Goal: Task Accomplishment & Management: Use online tool/utility

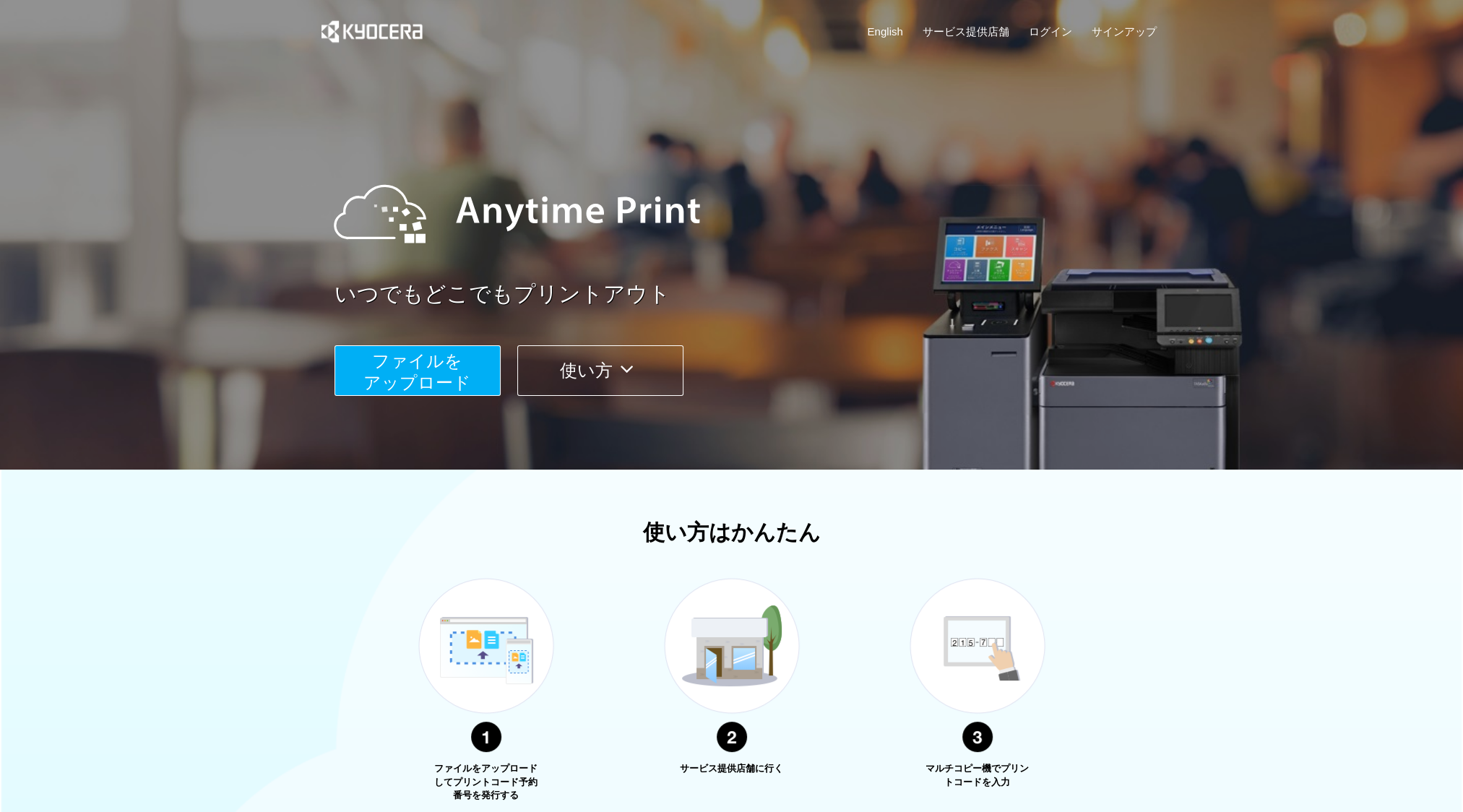
click at [578, 368] on button "使い方" at bounding box center [601, 370] width 166 height 50
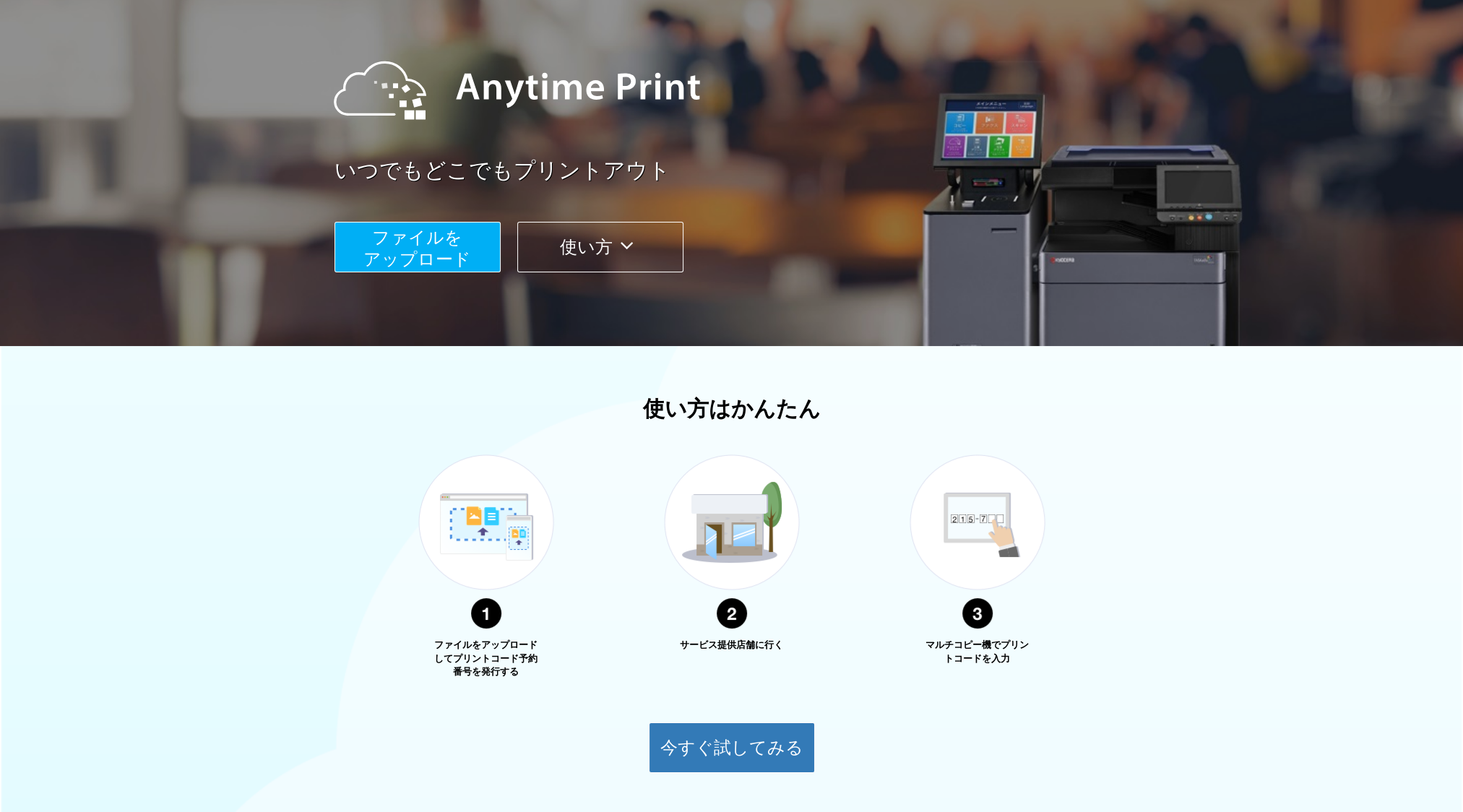
scroll to position [214, 0]
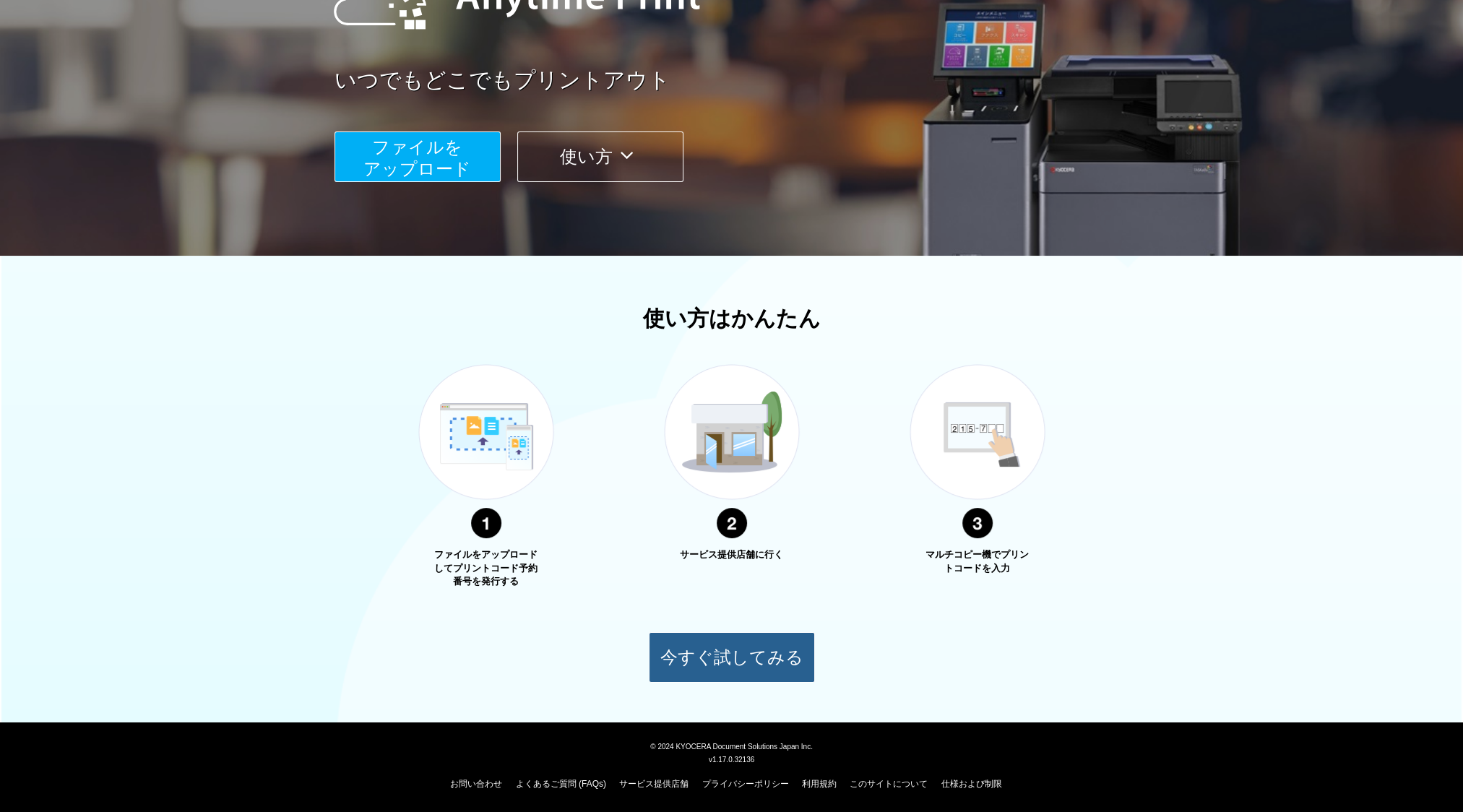
click at [749, 647] on button "今すぐ試してみる" at bounding box center [732, 657] width 166 height 50
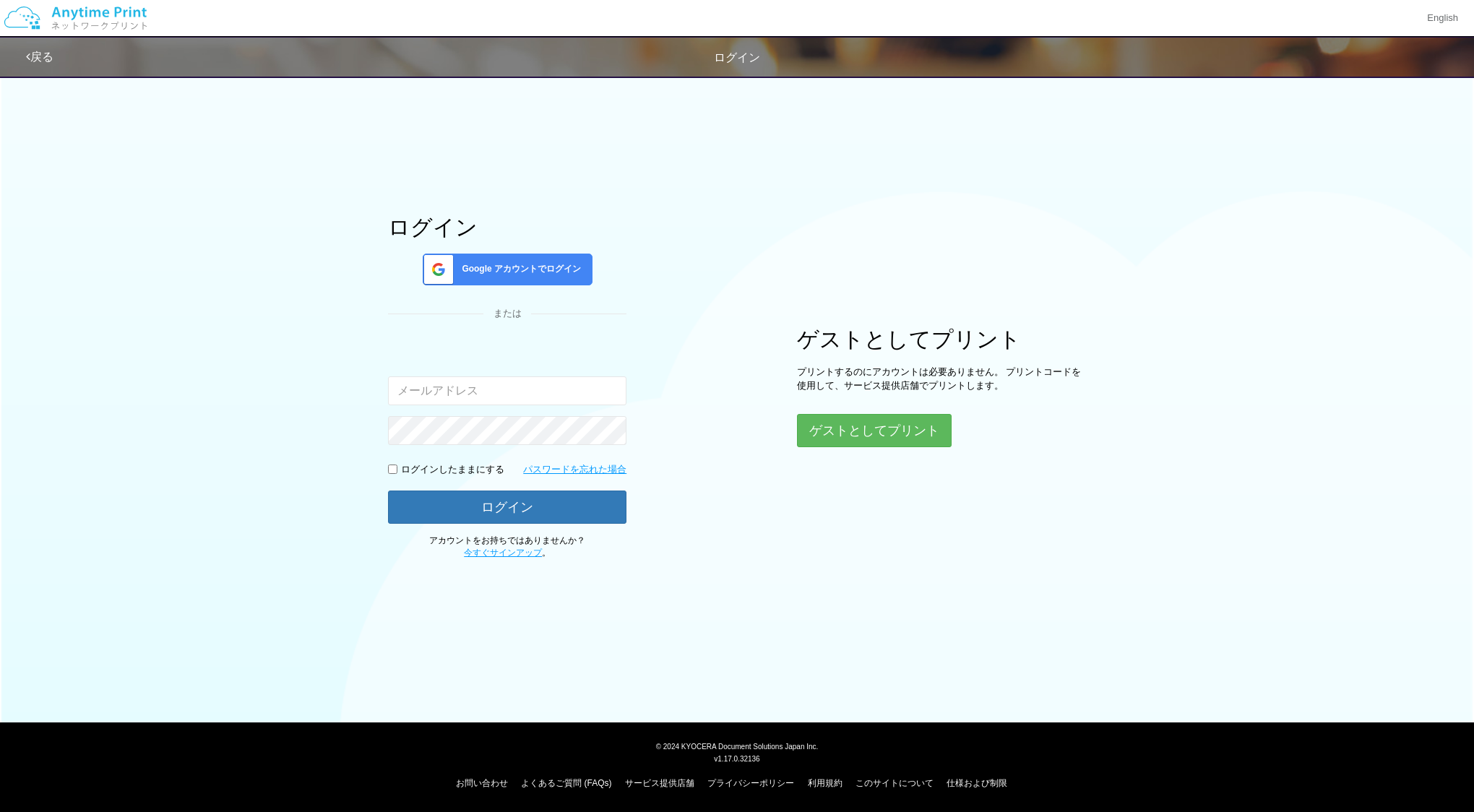
click at [31, 54] on link "戻る" at bounding box center [40, 56] width 27 height 12
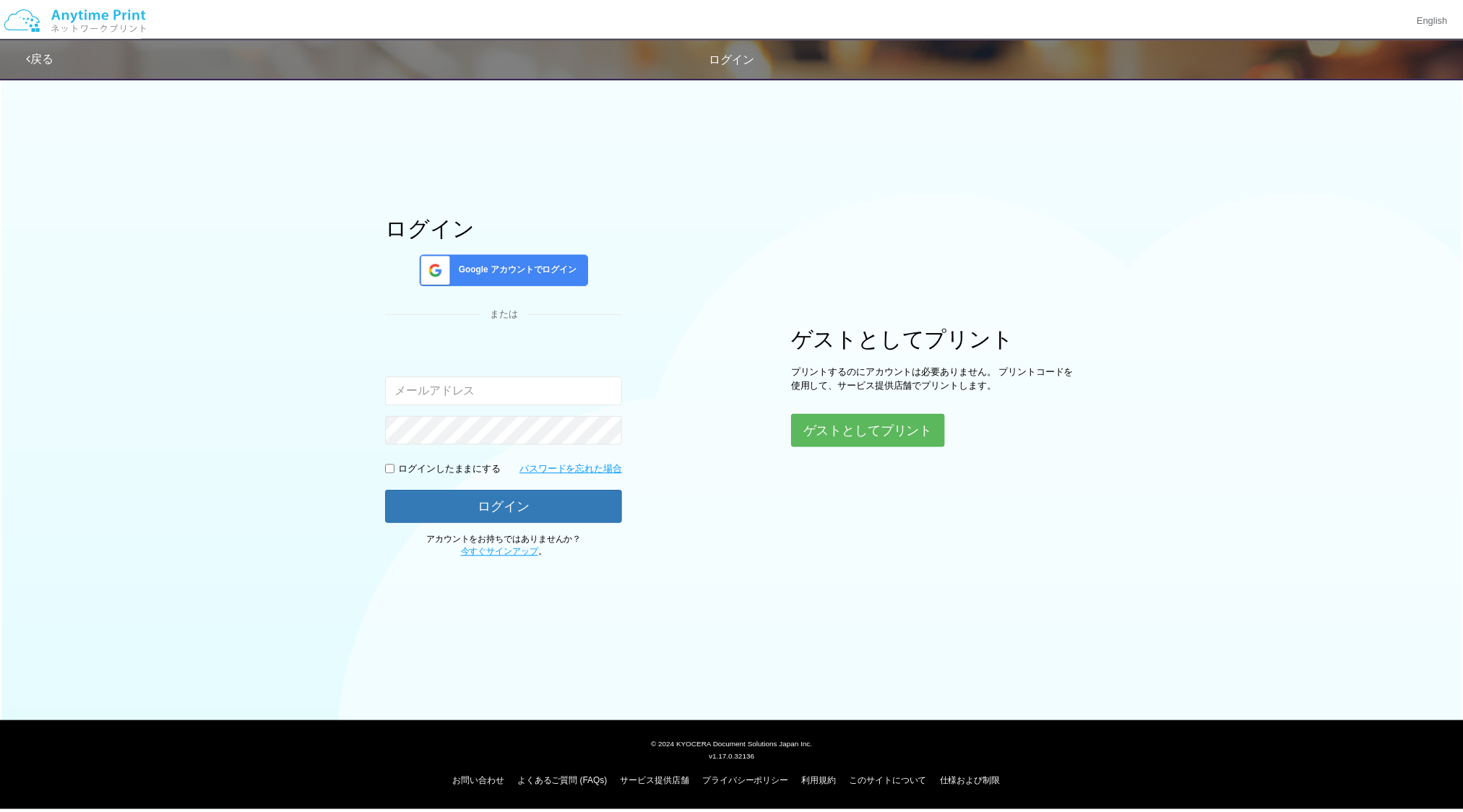
scroll to position [214, 0]
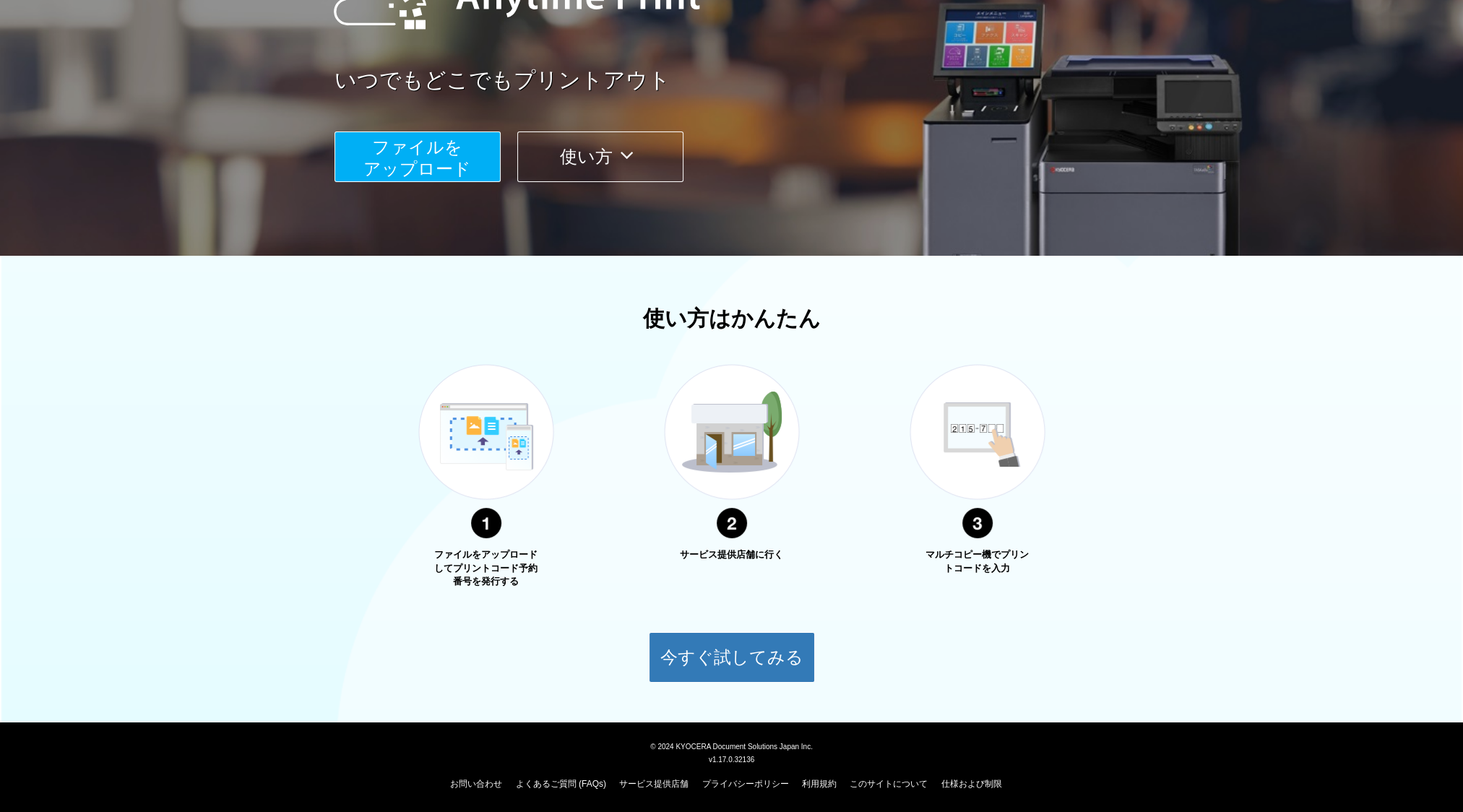
click at [602, 160] on button "使い方" at bounding box center [601, 156] width 166 height 50
click at [420, 164] on span "ファイルを ​​アップロード" at bounding box center [417, 158] width 108 height 41
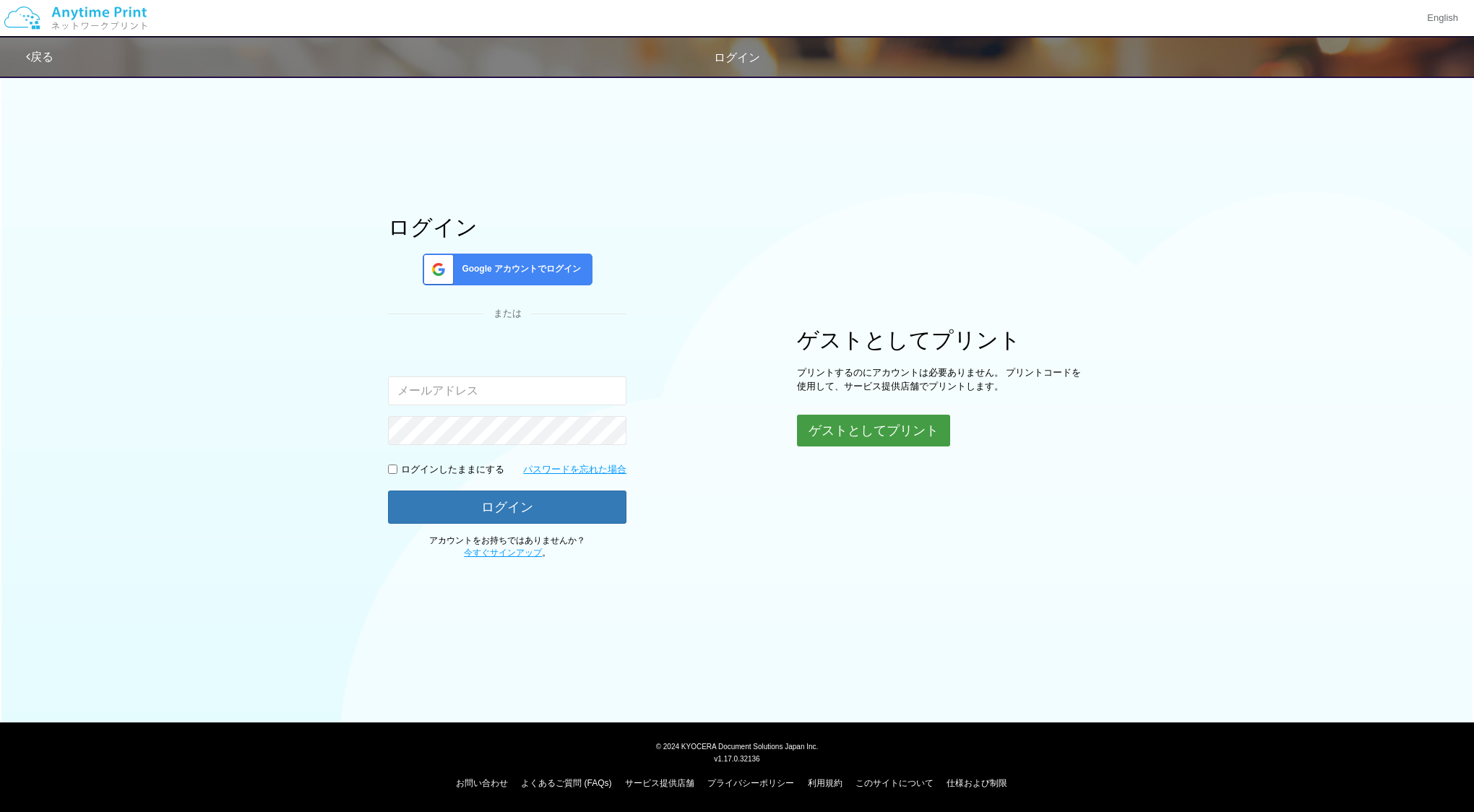
click at [892, 434] on button "ゲストとしてプリント" at bounding box center [873, 430] width 153 height 32
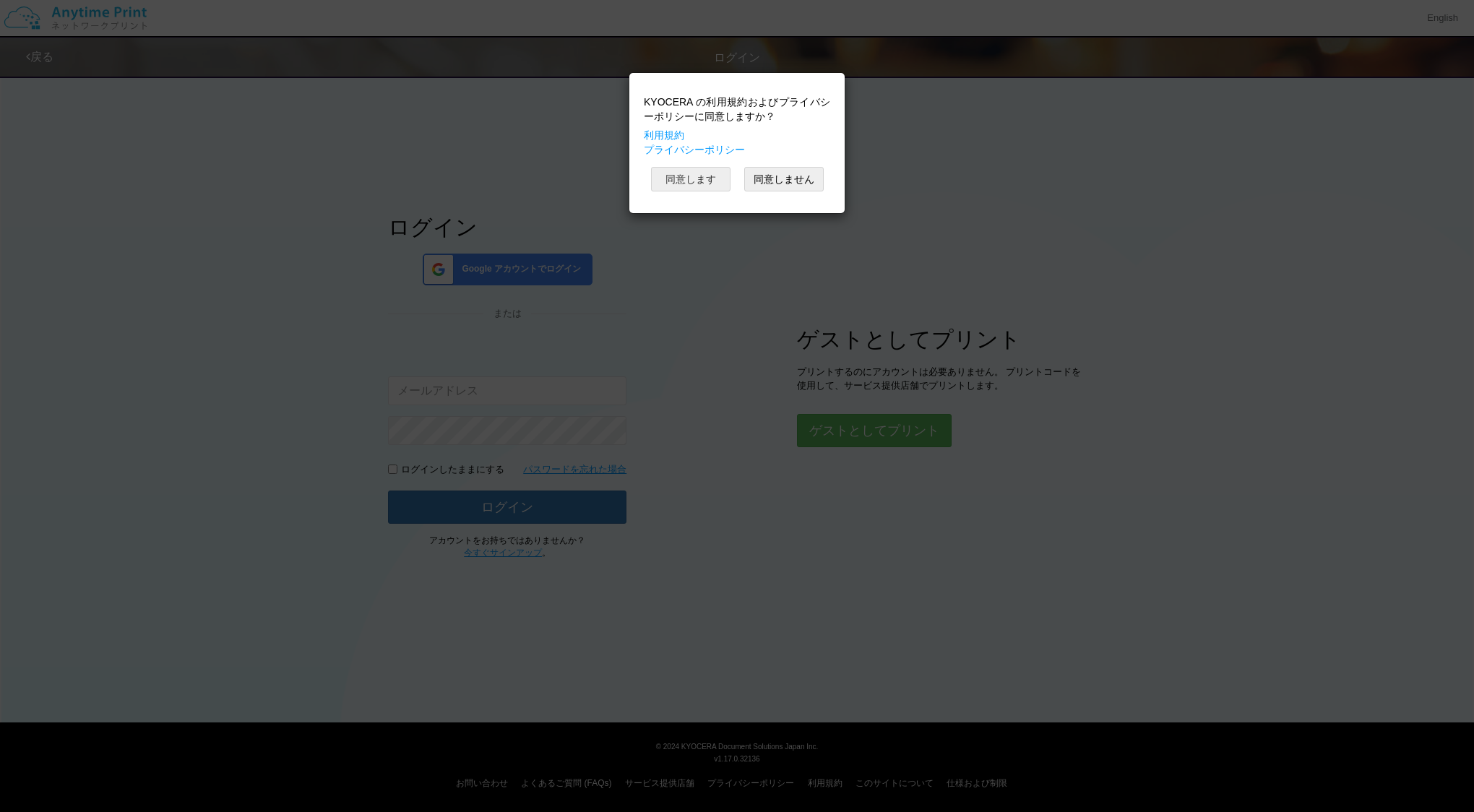
click at [698, 190] on button "同意します" at bounding box center [690, 179] width 79 height 25
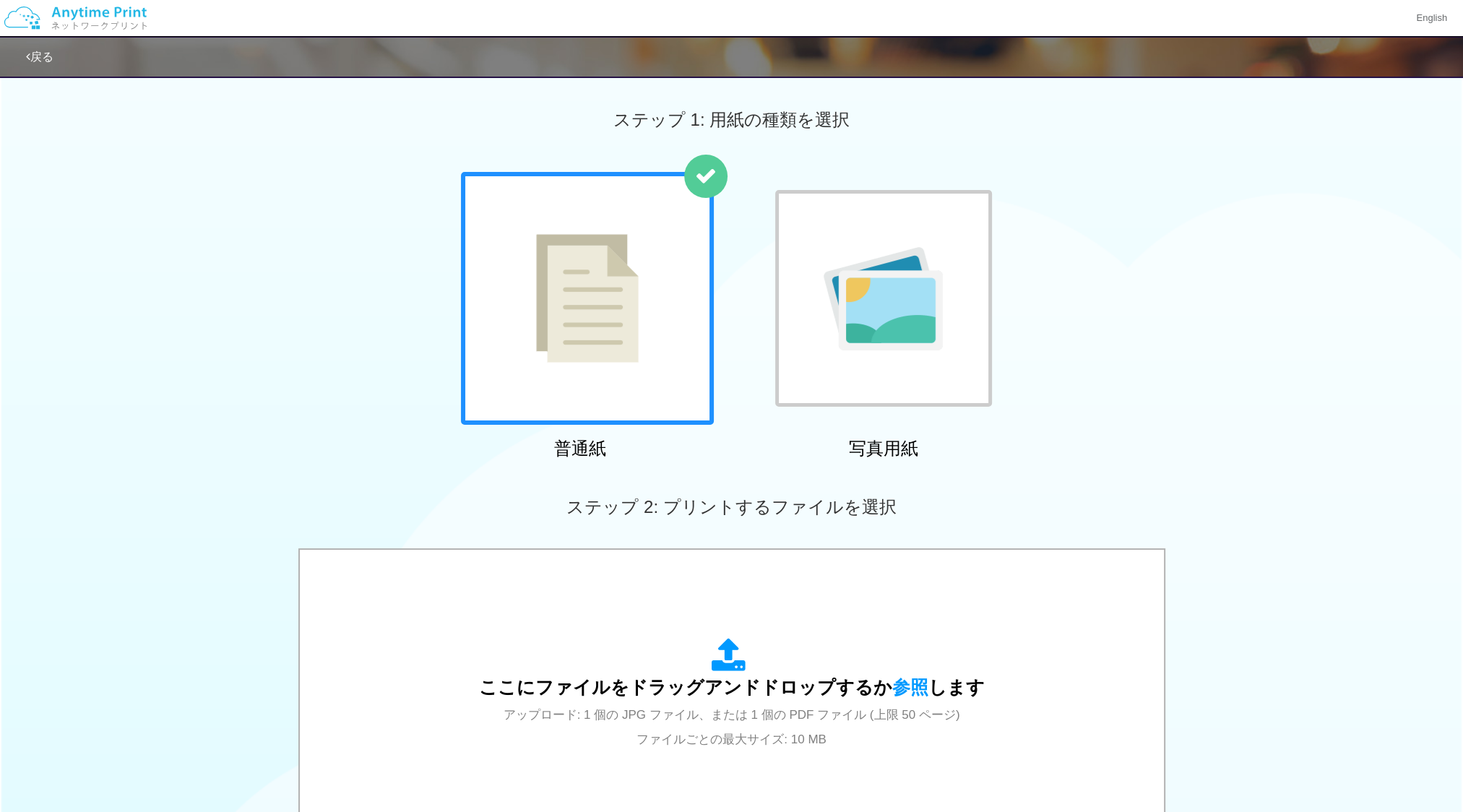
click at [654, 326] on div at bounding box center [587, 298] width 252 height 252
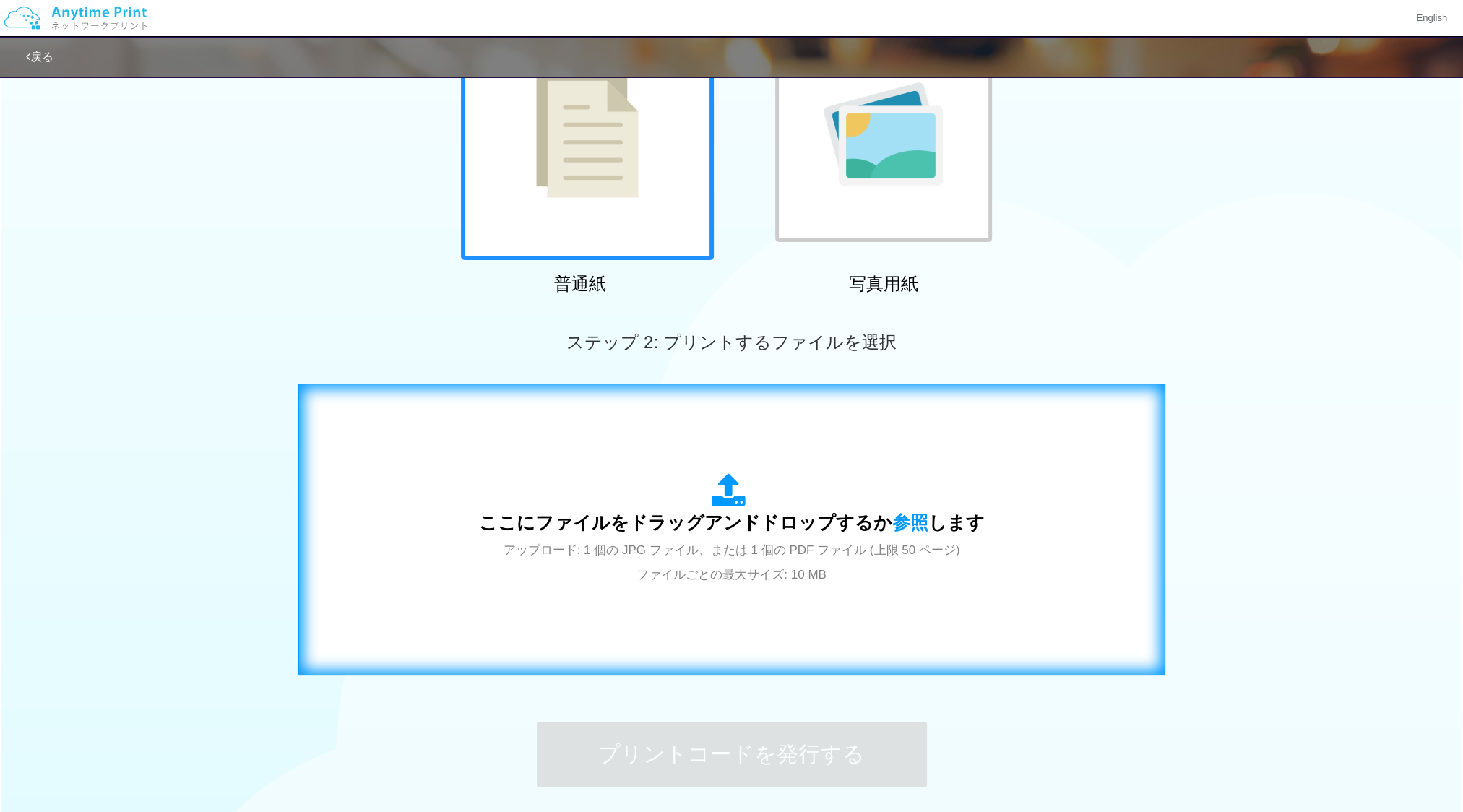
scroll to position [69, 0]
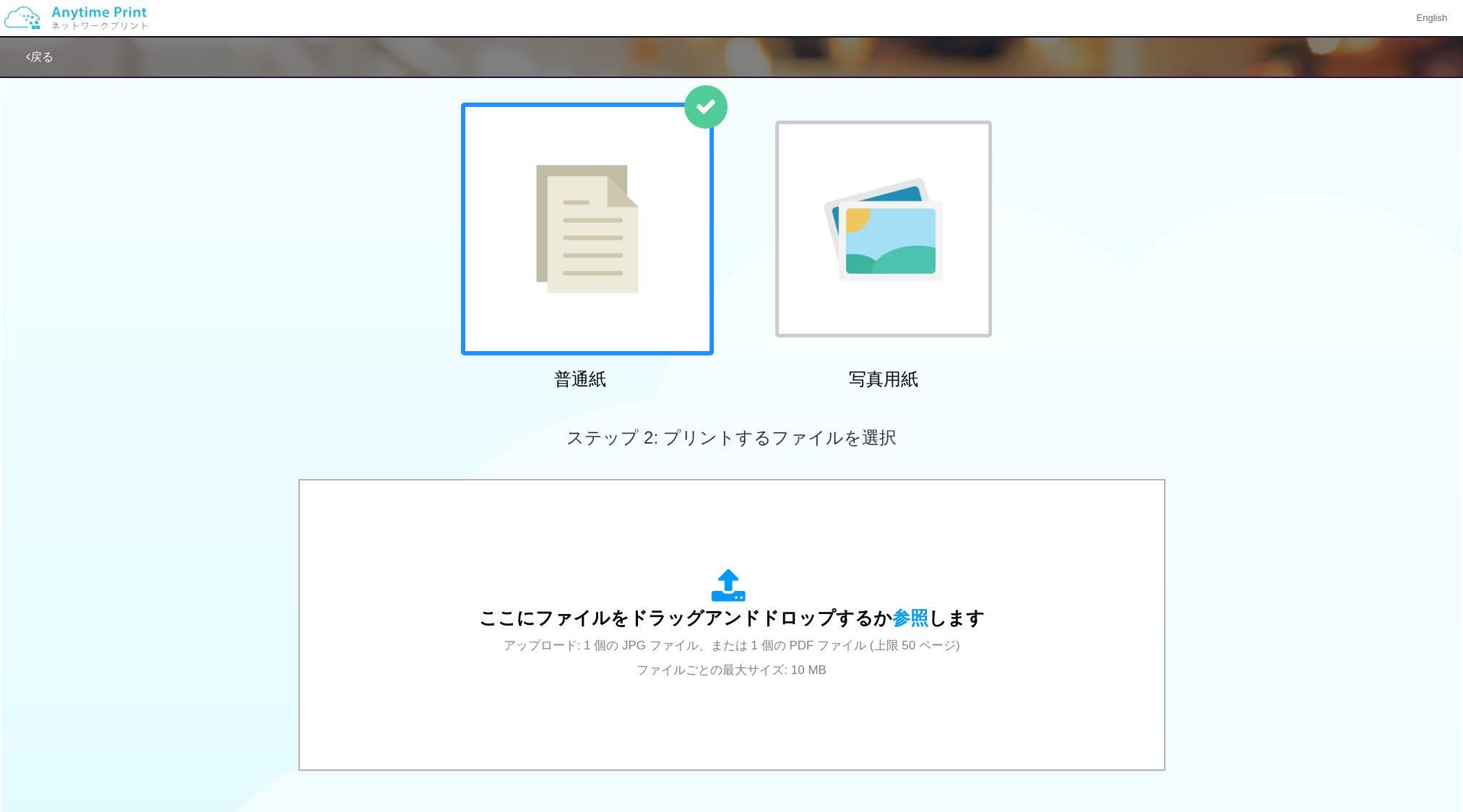
click at [26, 55] on icon at bounding box center [28, 57] width 5 height 12
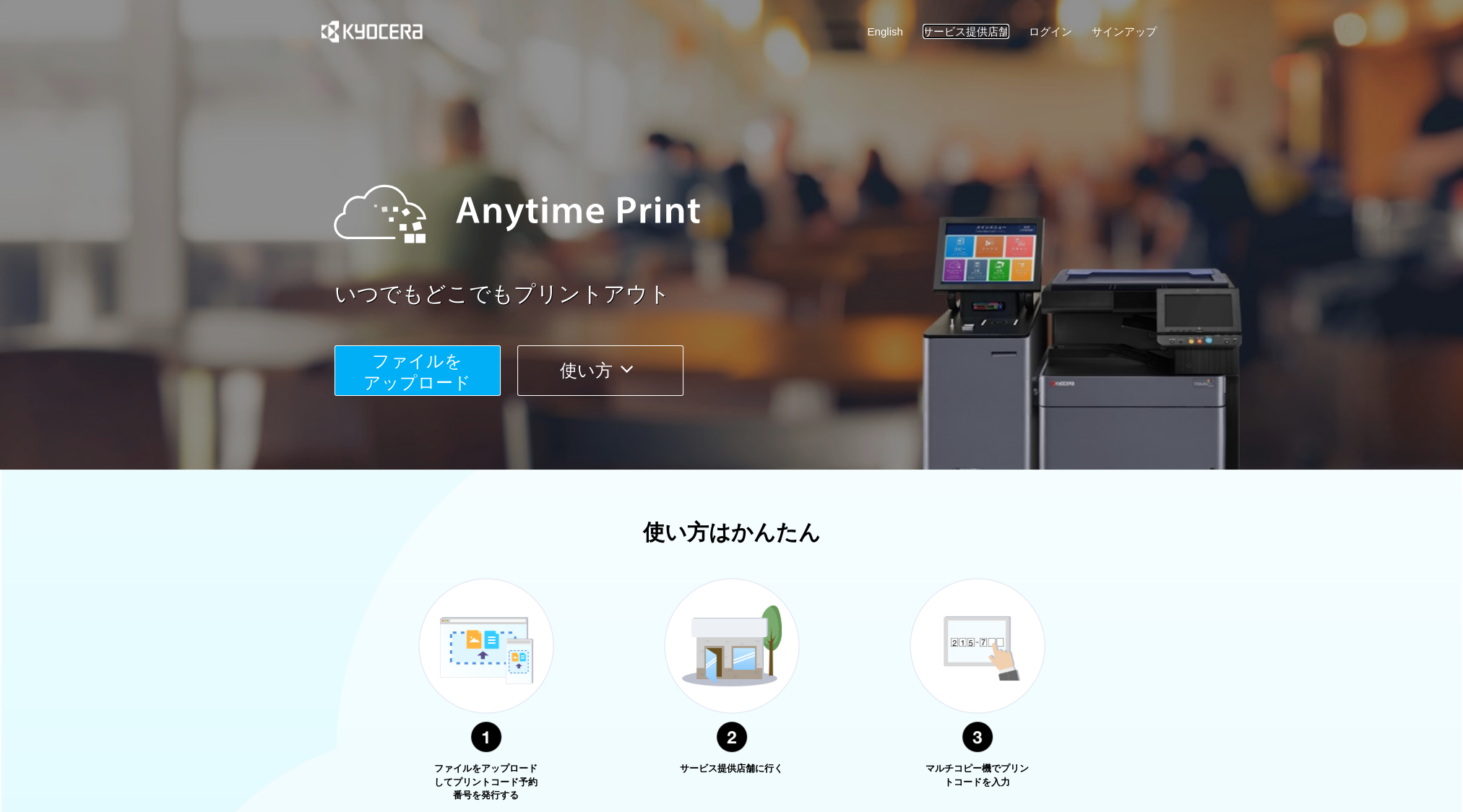
click at [957, 30] on link "サービス提供店舗" at bounding box center [965, 31] width 87 height 15
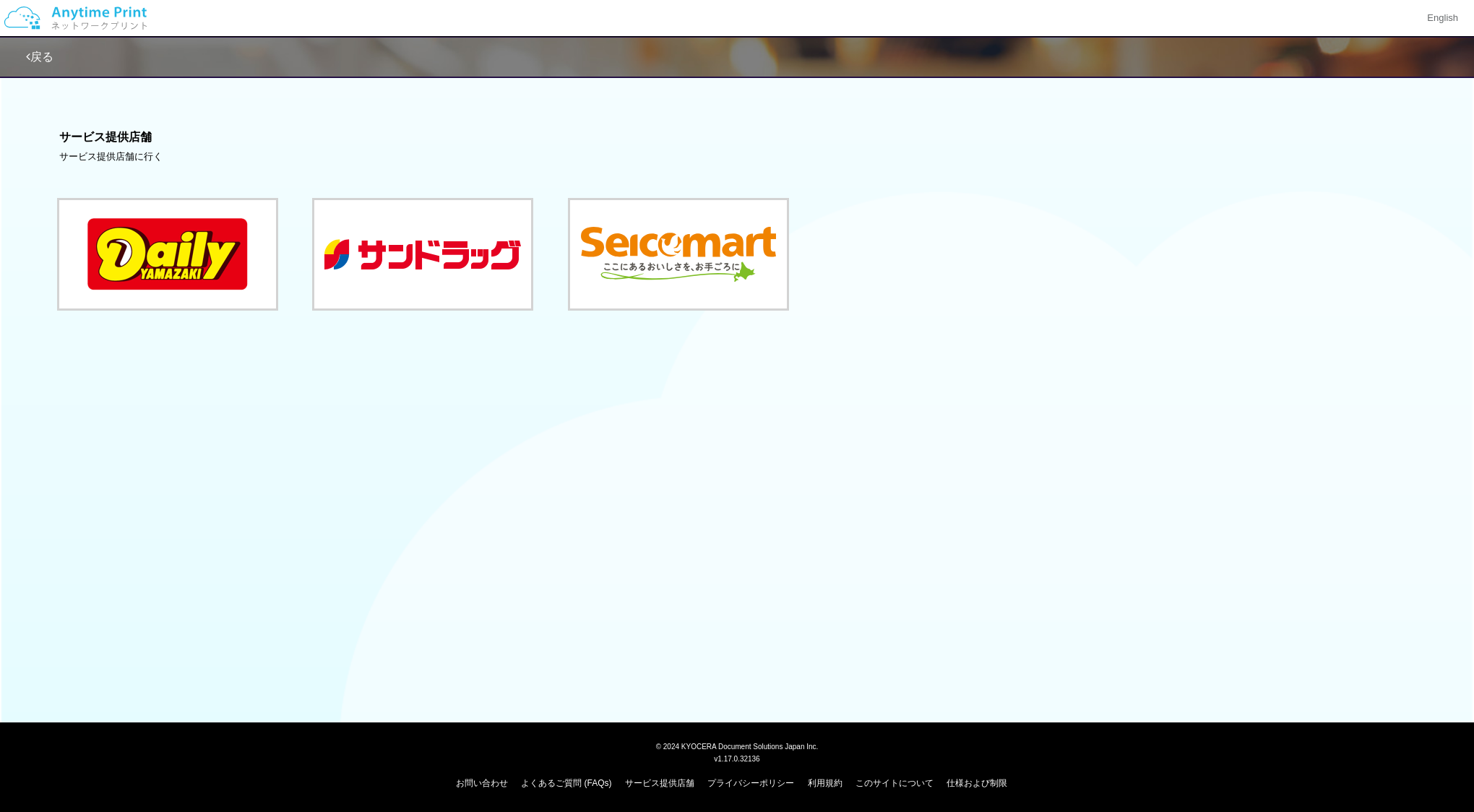
click at [46, 52] on link "戻る" at bounding box center [40, 56] width 27 height 12
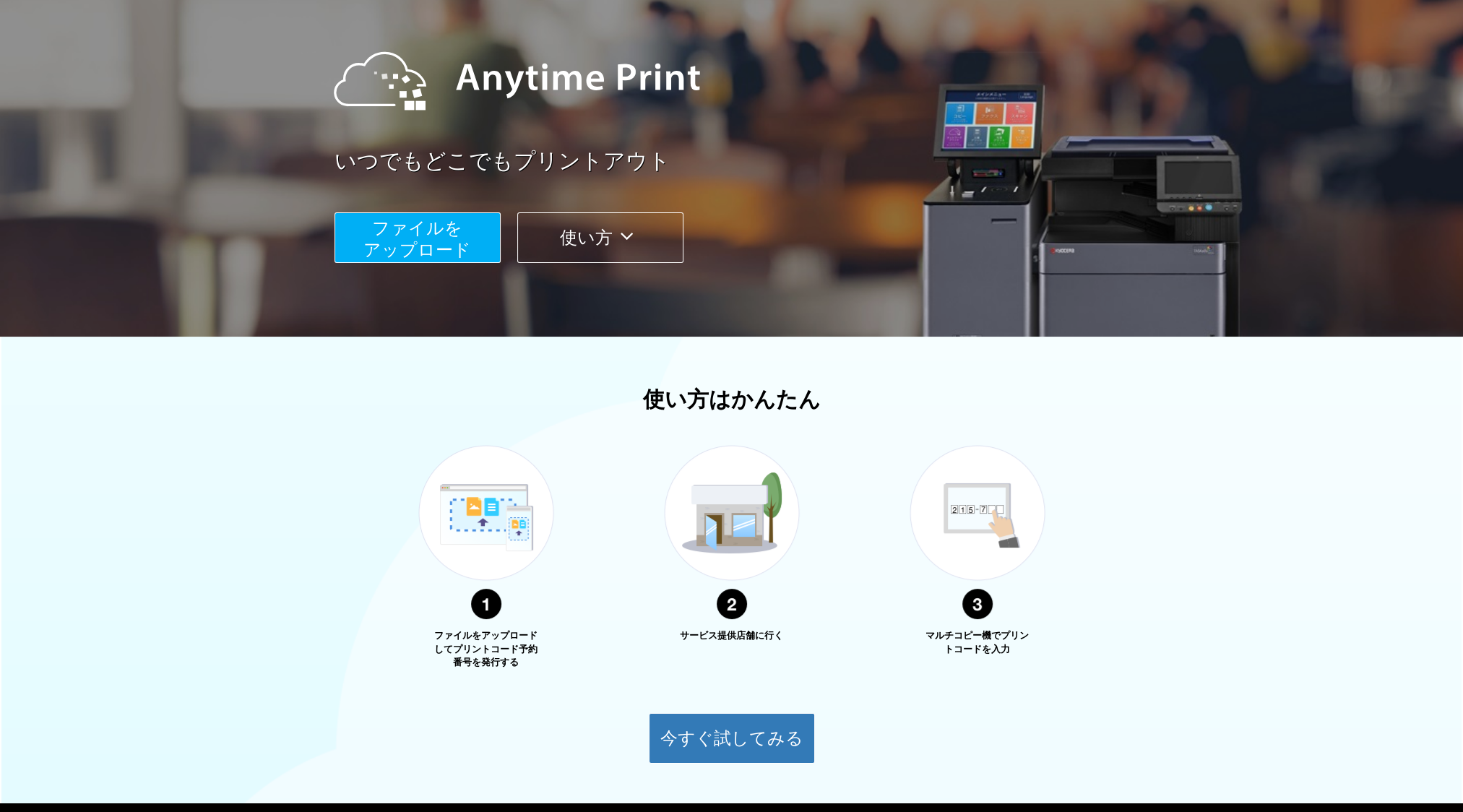
scroll to position [214, 0]
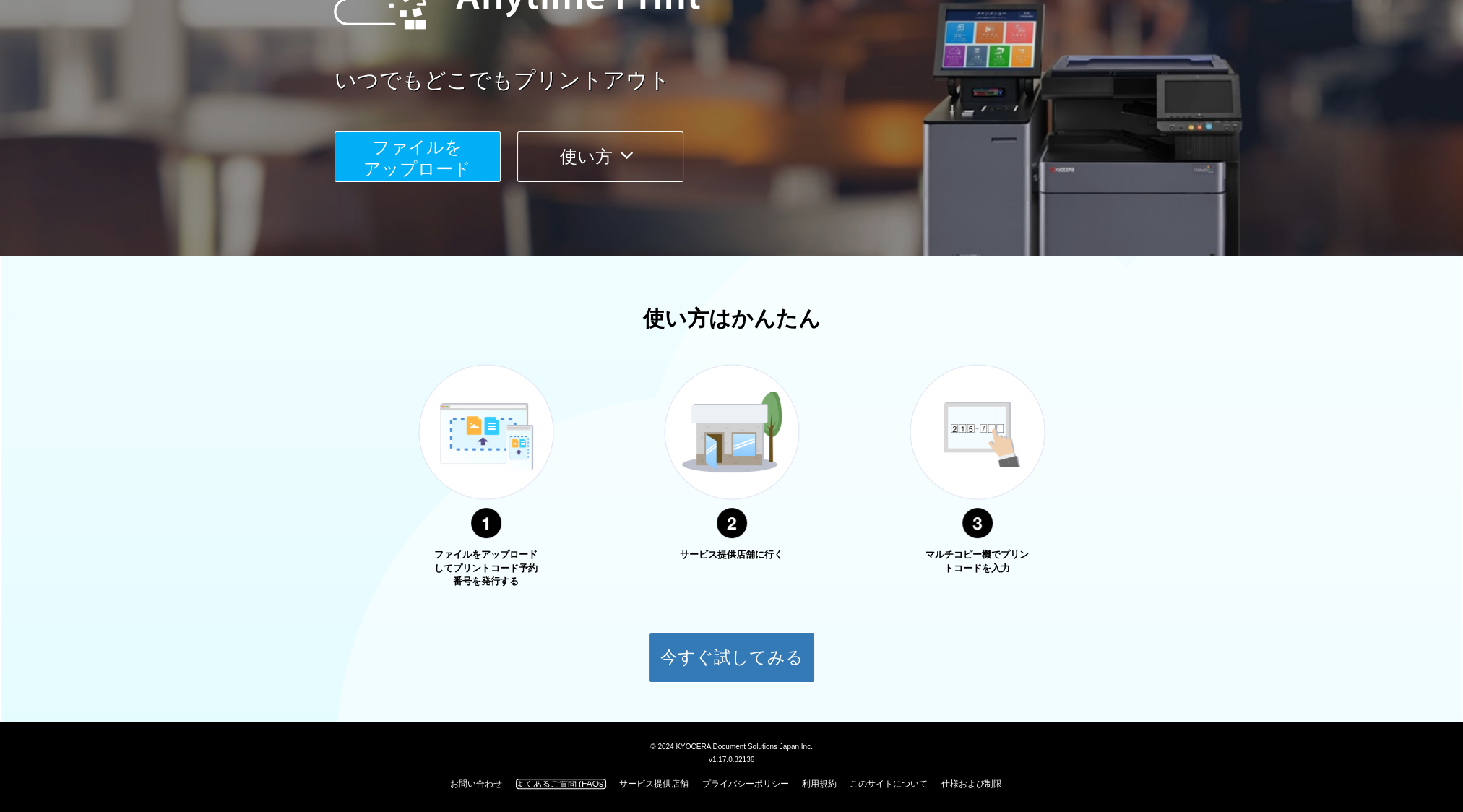
click at [584, 780] on link "よくあるご質問 (FAQs)" at bounding box center [561, 784] width 90 height 10
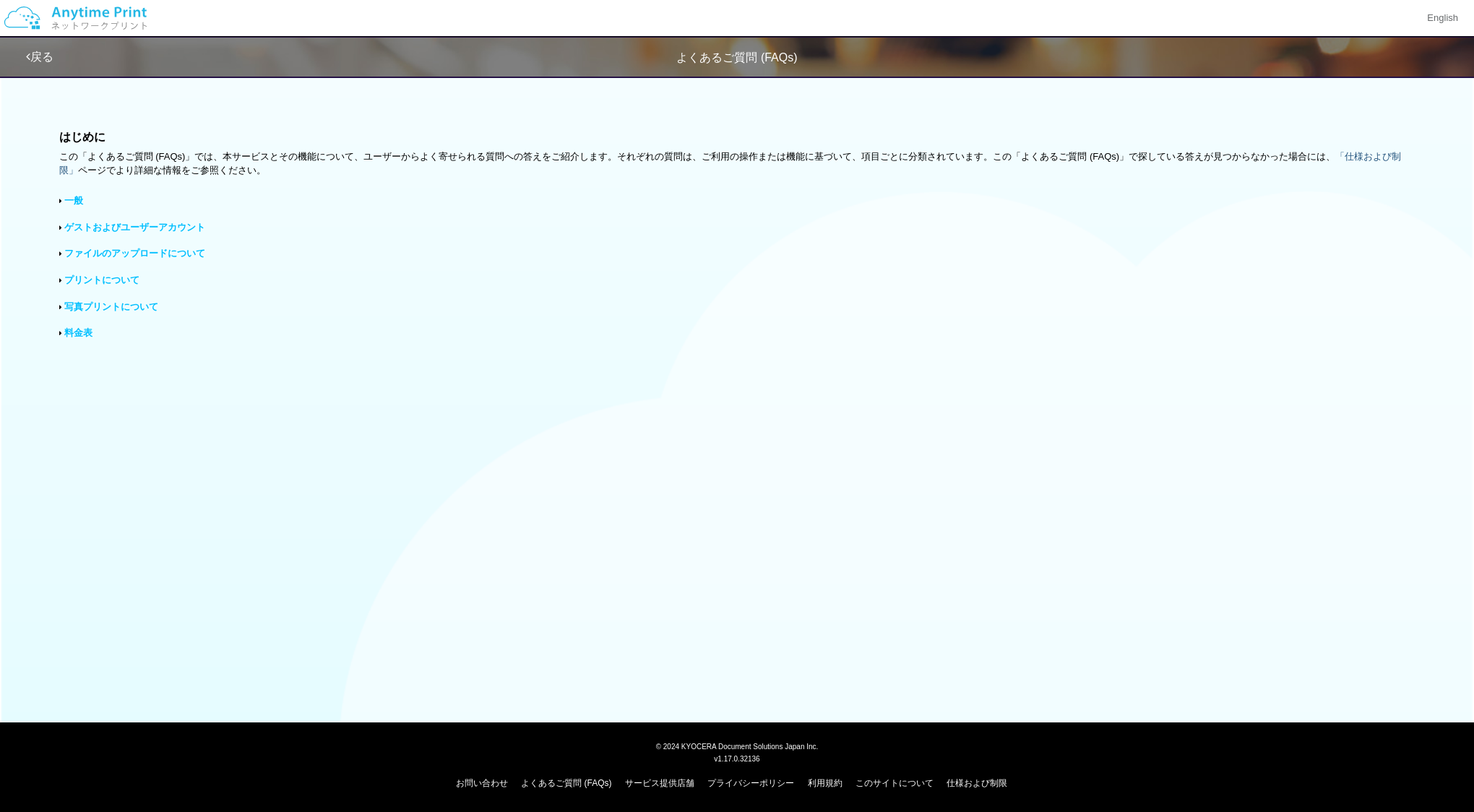
click at [66, 171] on link "「仕様および制限」" at bounding box center [730, 163] width 1343 height 25
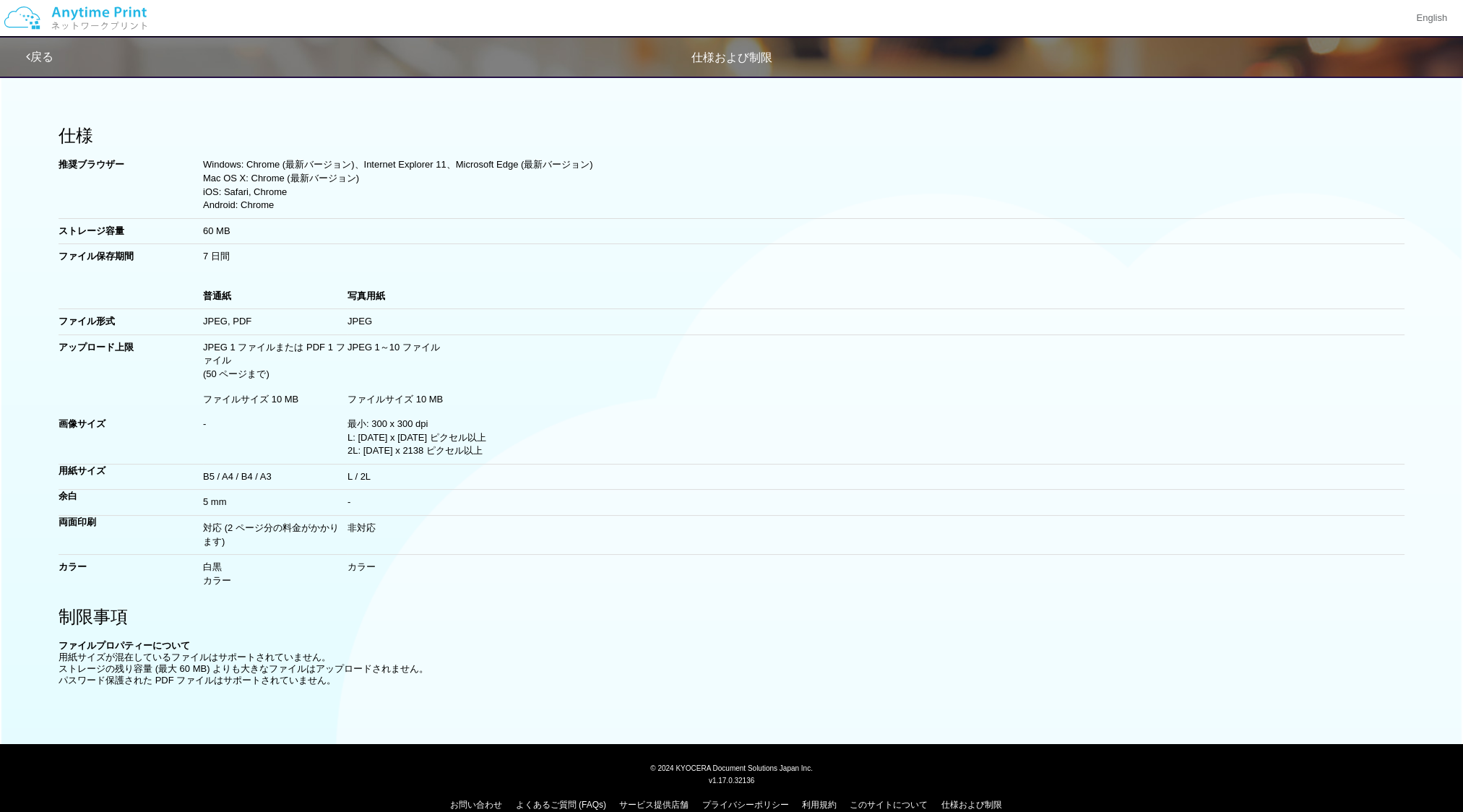
click at [31, 68] on div "戻る 仕様および制限" at bounding box center [459, 57] width 867 height 39
click at [27, 54] on icon at bounding box center [28, 57] width 5 height 12
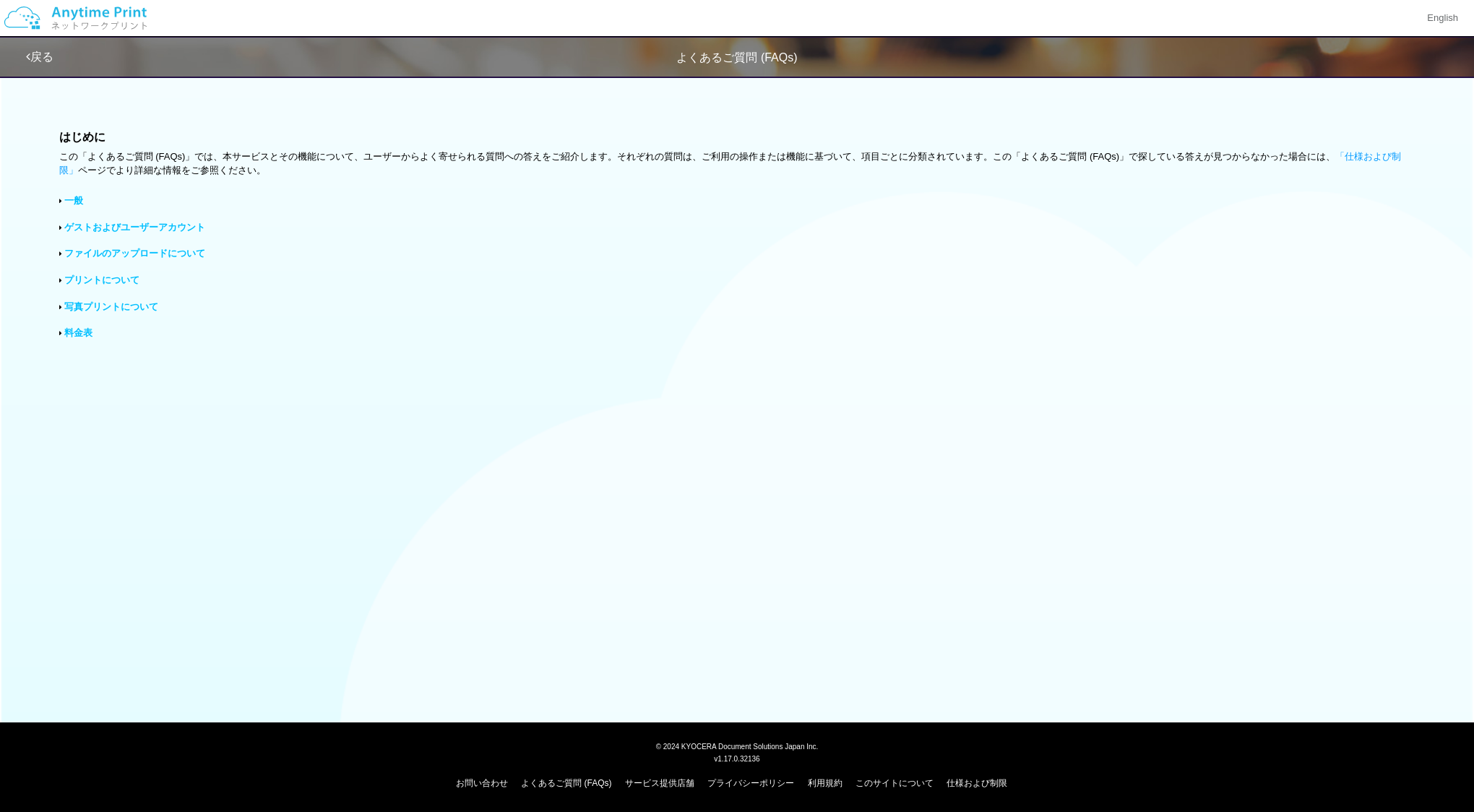
click at [115, 281] on link "プリントについて" at bounding box center [102, 280] width 75 height 11
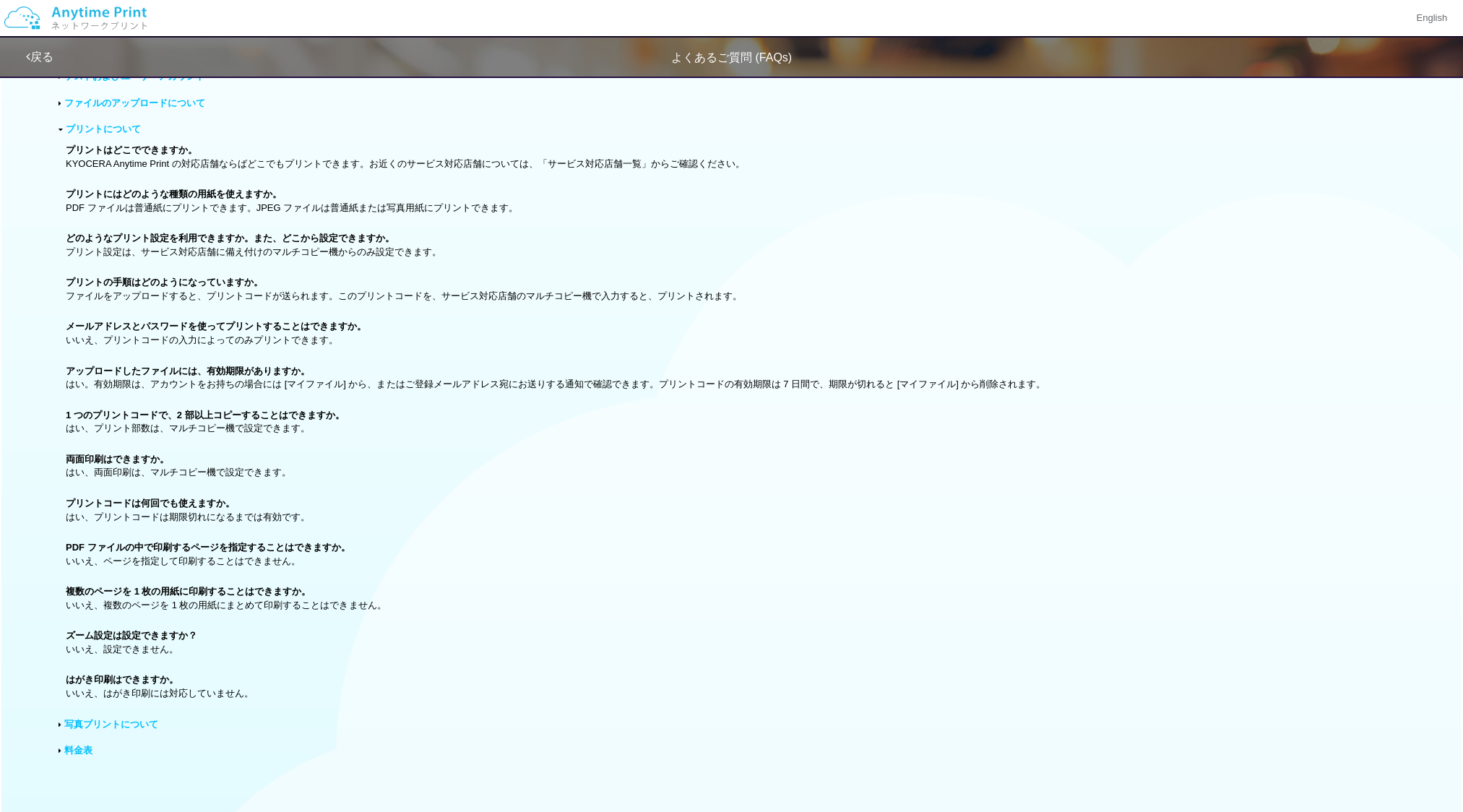
scroll to position [217, 0]
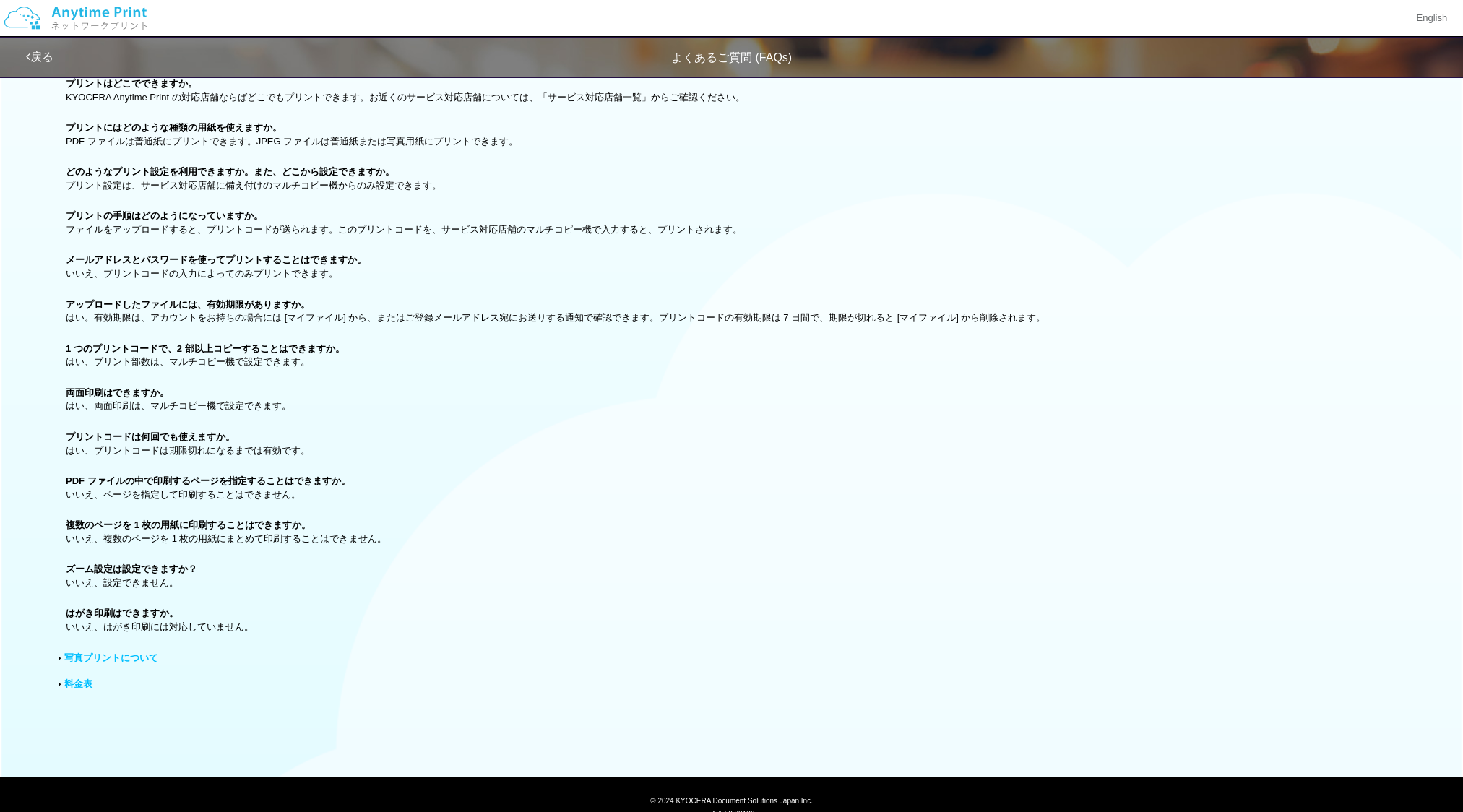
click at [81, 681] on link "料金表" at bounding box center [78, 684] width 28 height 11
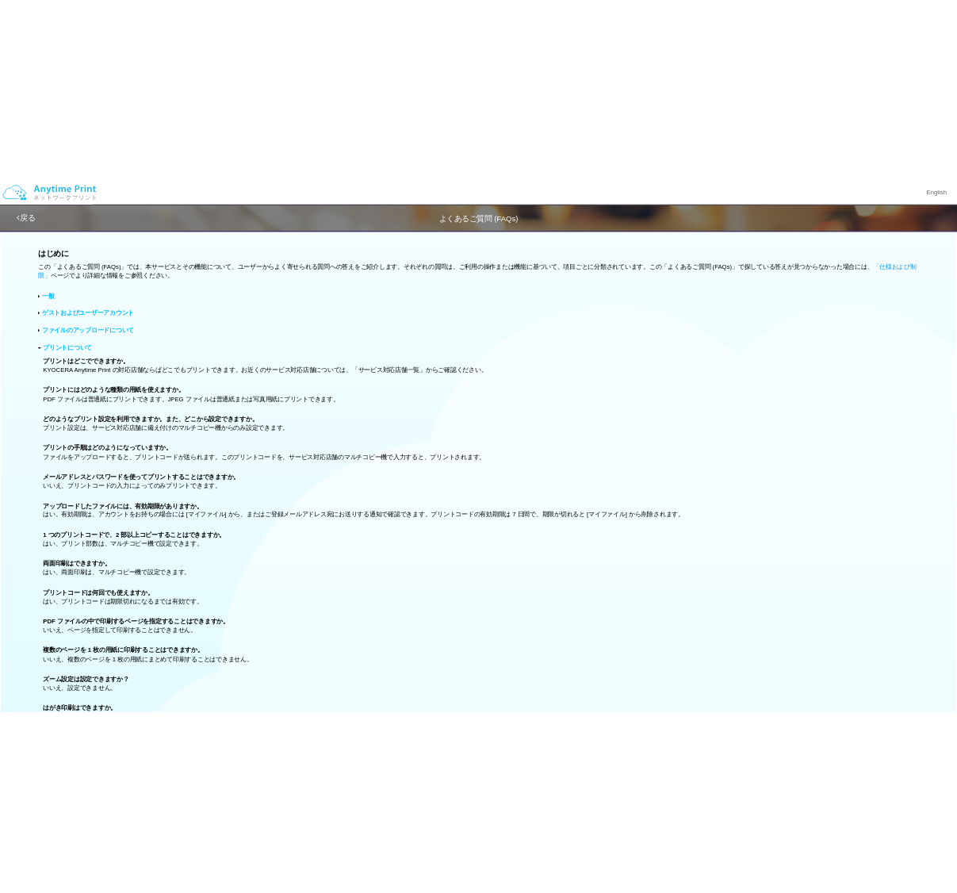
scroll to position [0, 0]
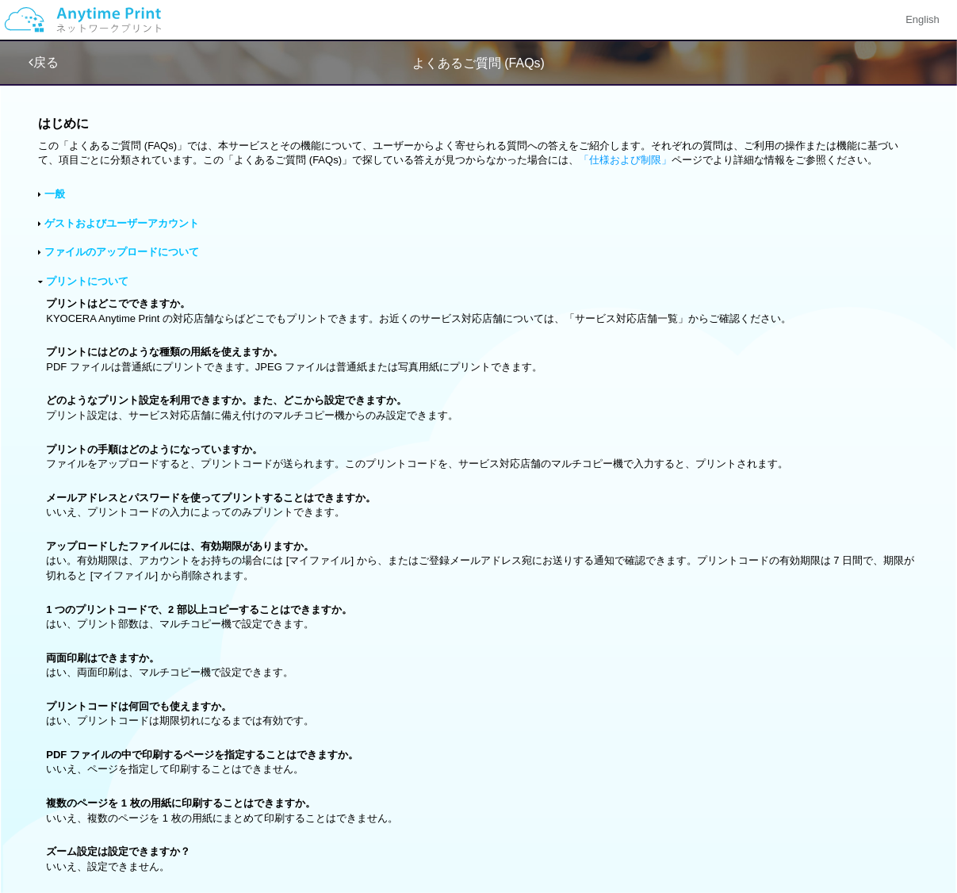
click at [245, 358] on b "プリントにはどのような種類の用紙を使えますか。" at bounding box center [164, 352] width 237 height 12
click at [40, 63] on link "戻る" at bounding box center [44, 61] width 30 height 13
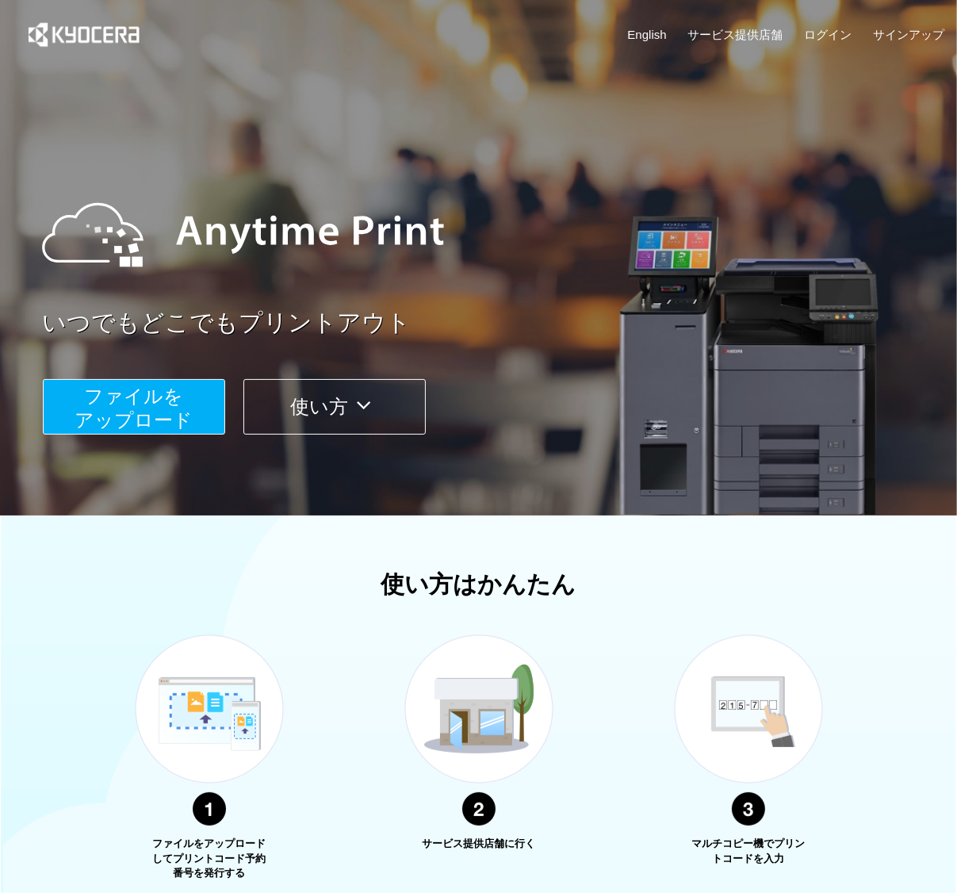
click at [126, 391] on span "ファイルを ​​アップロード" at bounding box center [134, 407] width 118 height 45
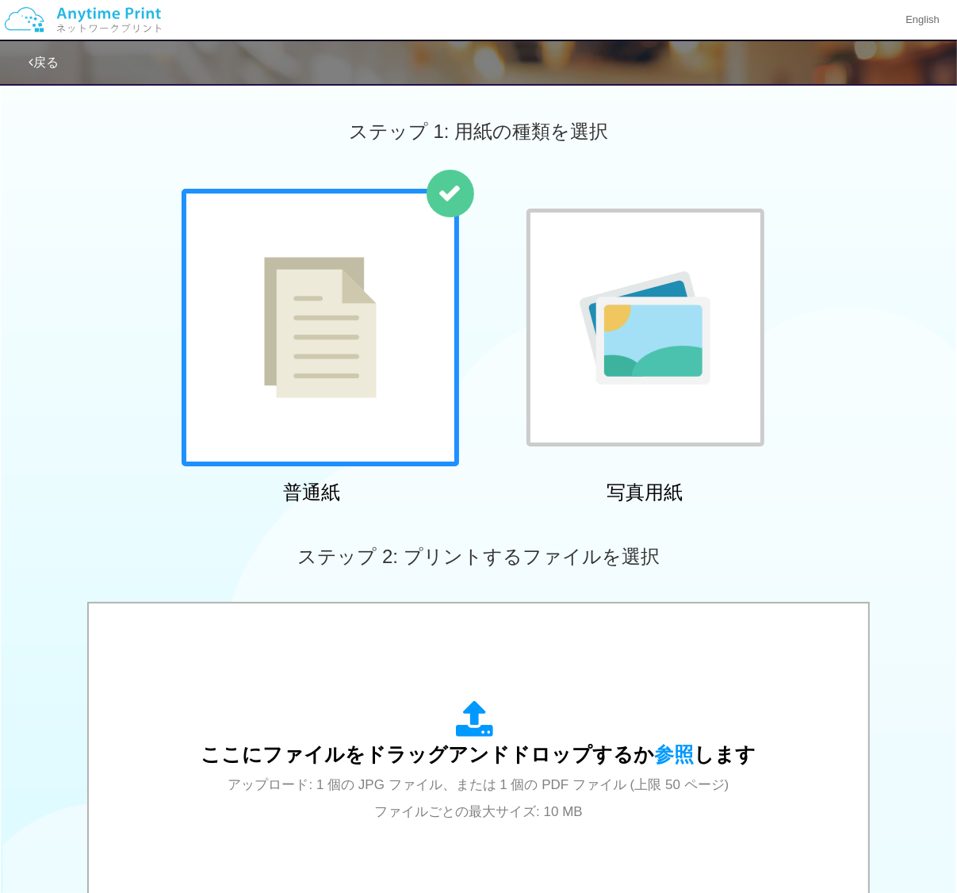
click at [41, 69] on link "戻る" at bounding box center [44, 61] width 30 height 13
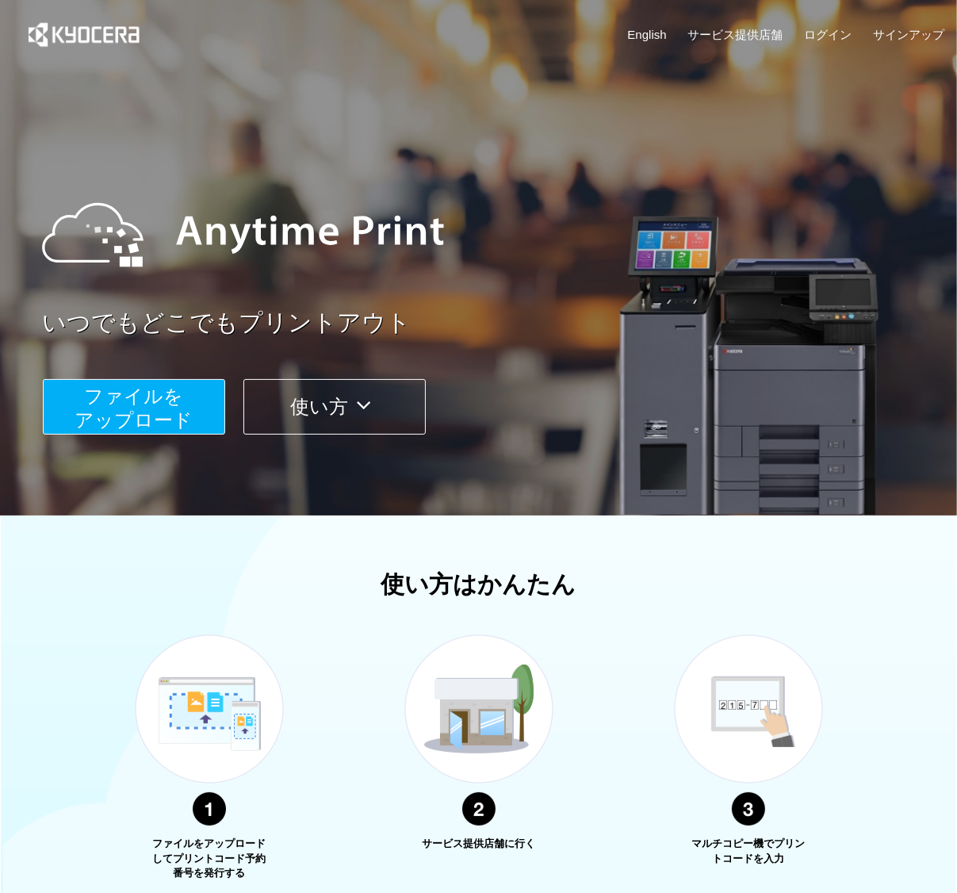
click at [165, 410] on span "ファイルを ​​アップロード" at bounding box center [134, 407] width 118 height 45
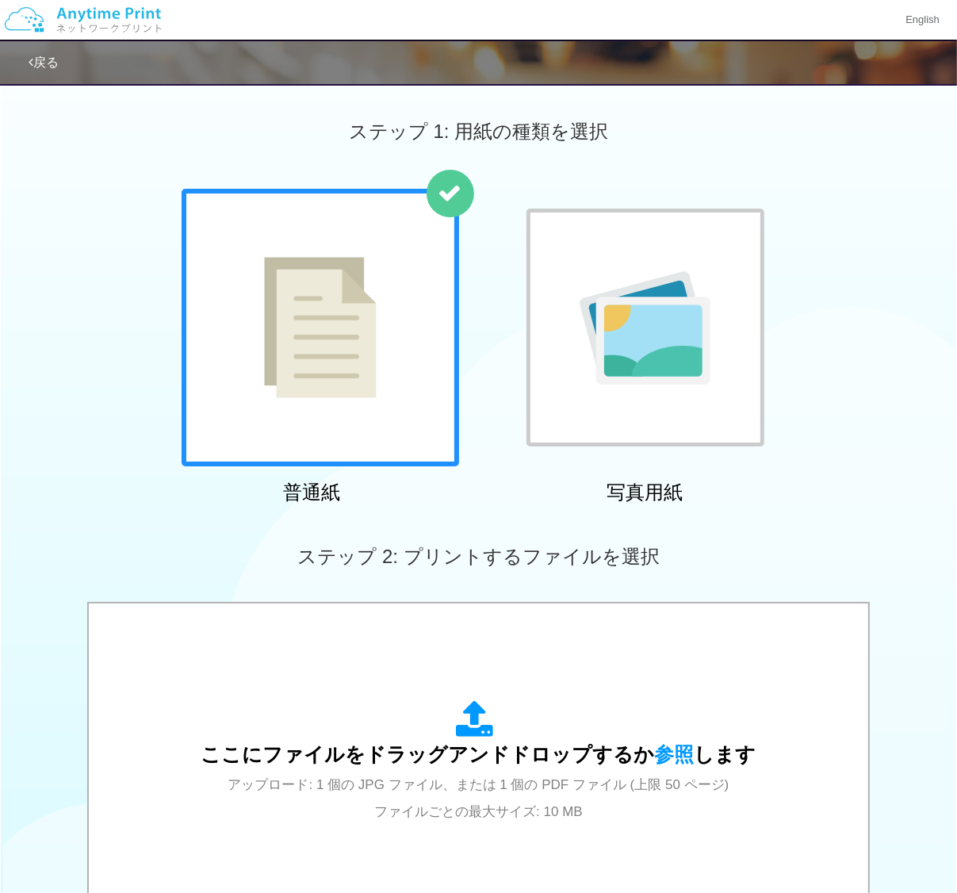
click at [280, 361] on img at bounding box center [320, 327] width 113 height 141
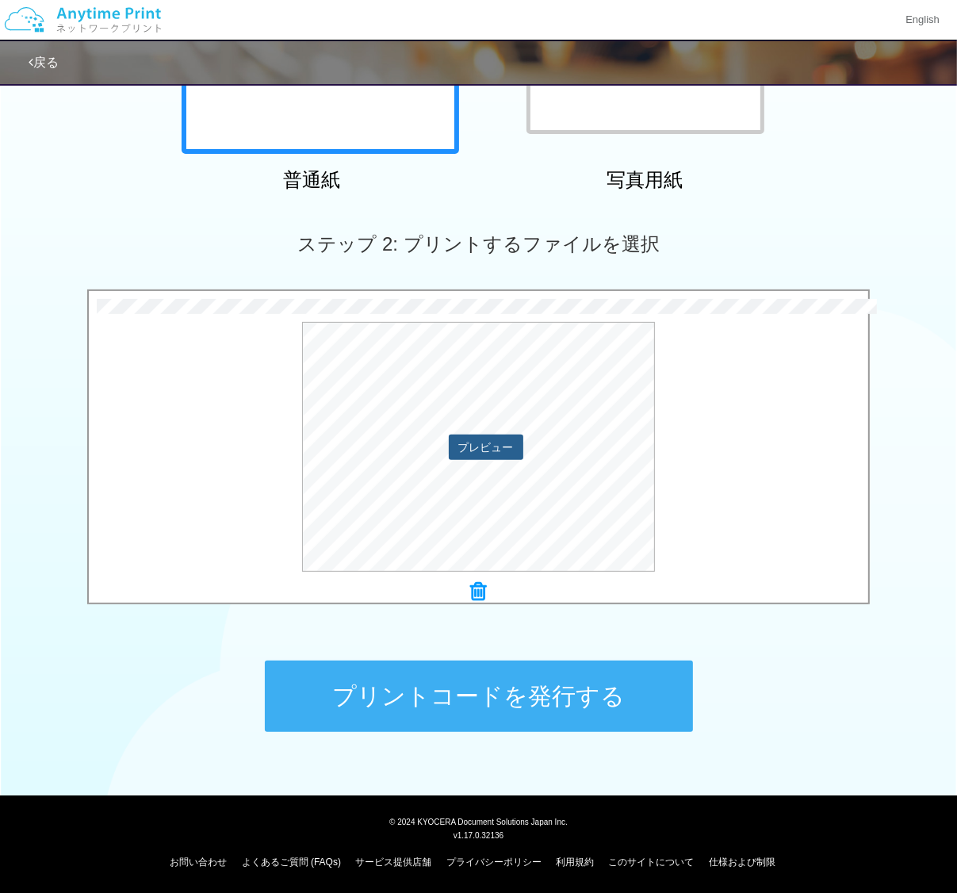
click at [486, 445] on button "プレビュー" at bounding box center [486, 446] width 75 height 25
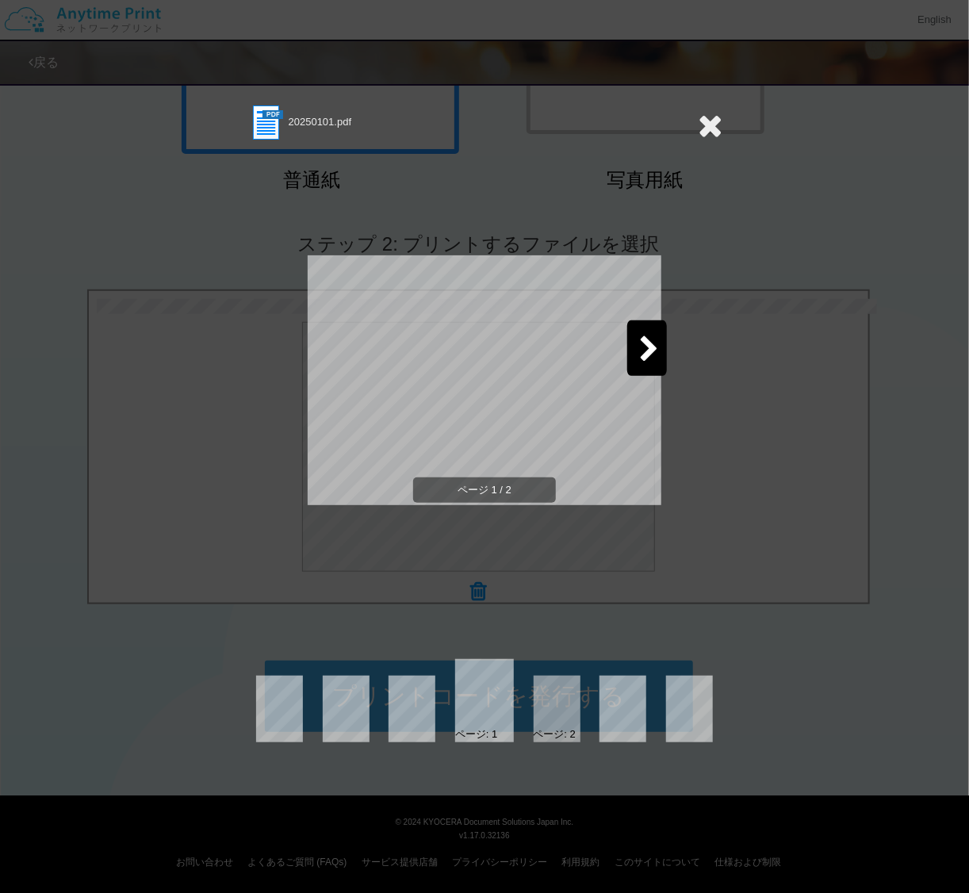
click at [649, 350] on icon at bounding box center [649, 350] width 20 height 28
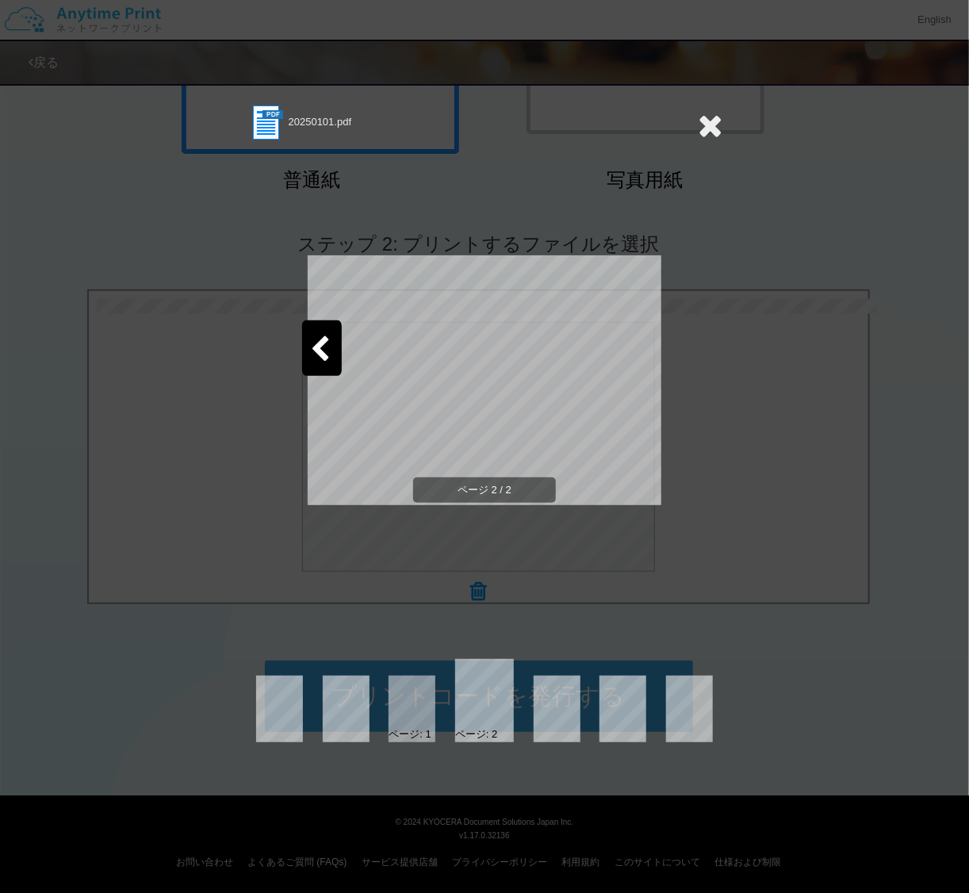
click at [707, 118] on icon at bounding box center [710, 125] width 25 height 32
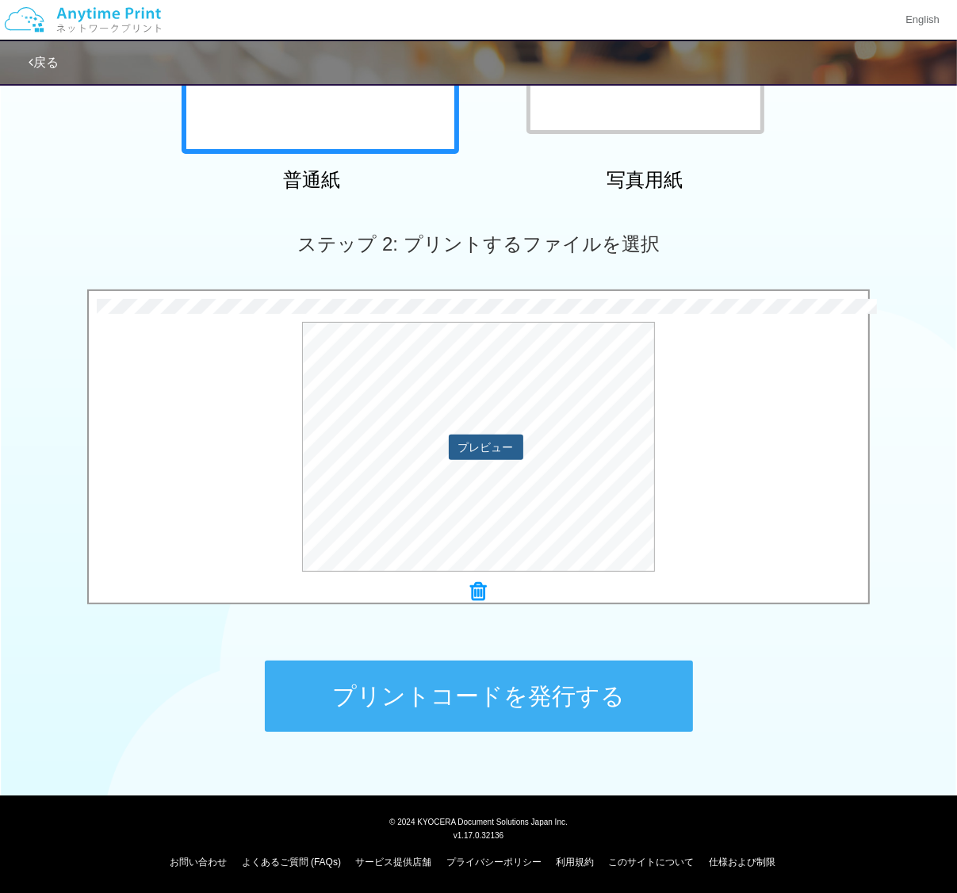
click at [503, 445] on button "プレビュー" at bounding box center [486, 446] width 75 height 25
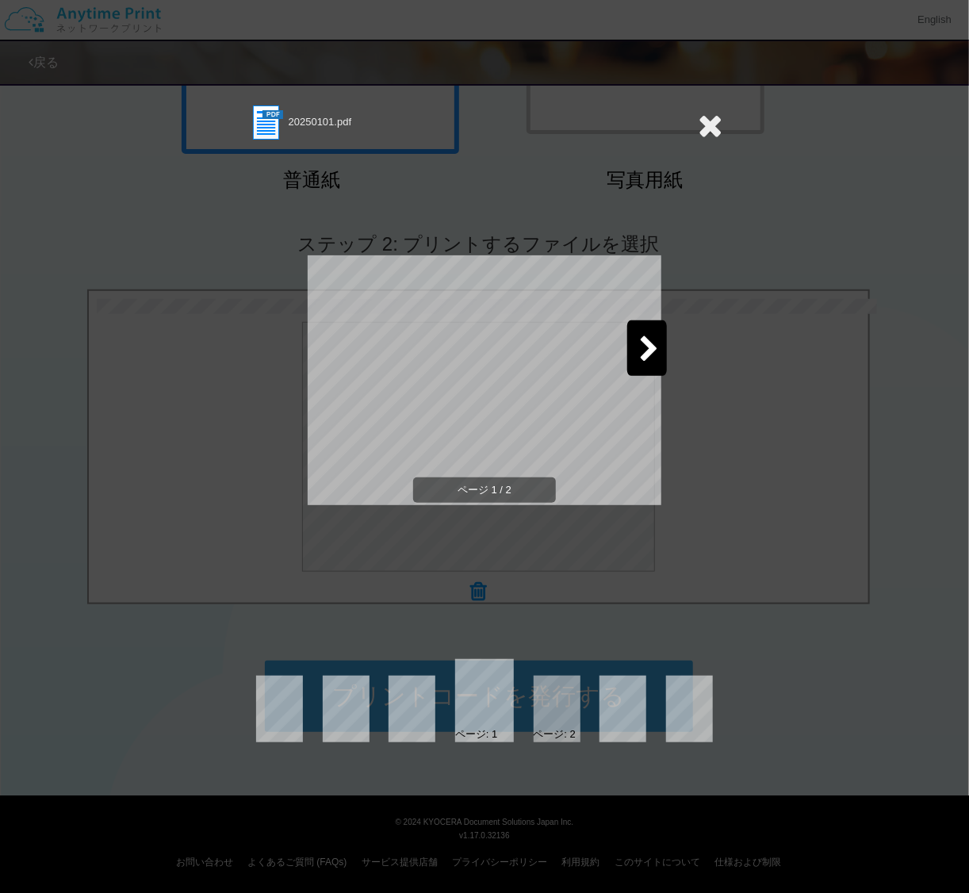
click at [717, 125] on icon at bounding box center [710, 125] width 25 height 32
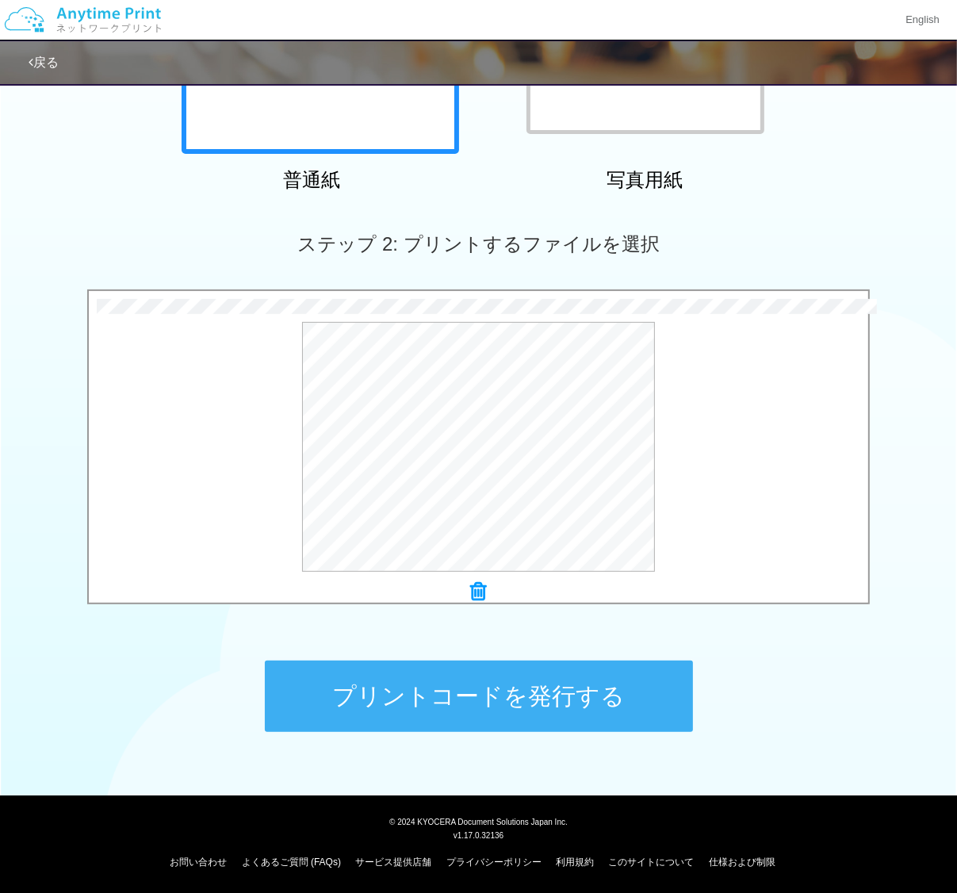
click at [457, 690] on button "プリントコードを発行する" at bounding box center [479, 695] width 428 height 71
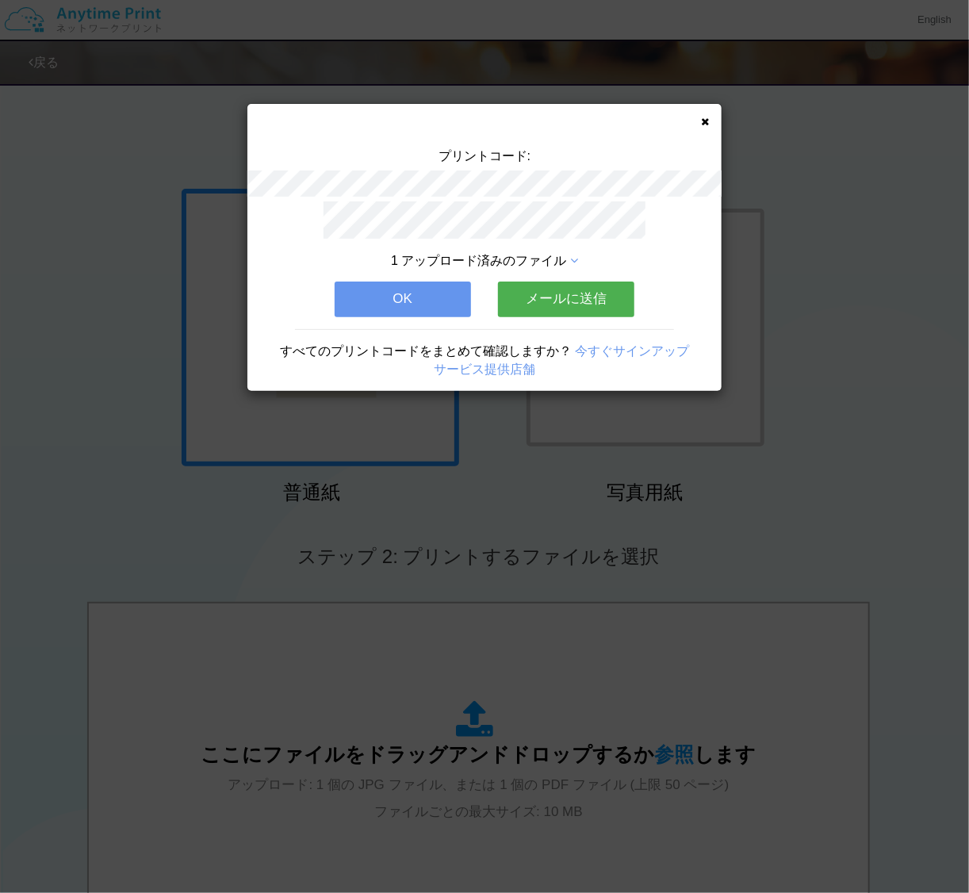
click at [400, 289] on button "OK" at bounding box center [403, 298] width 136 height 35
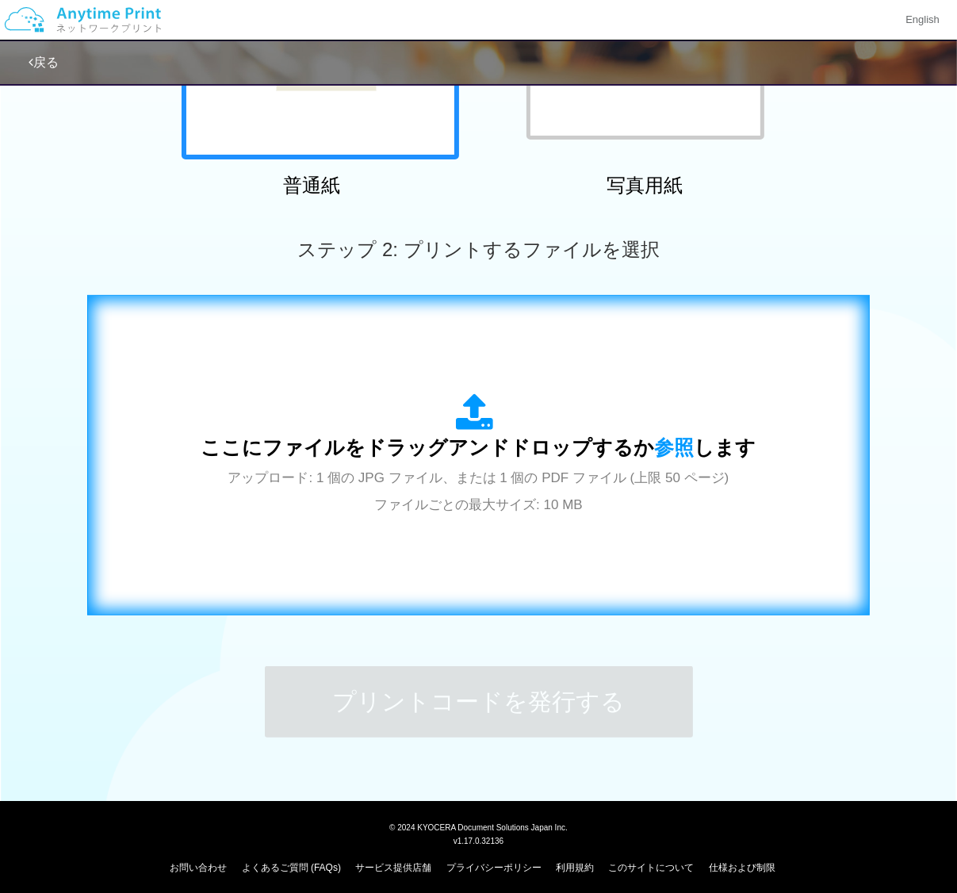
scroll to position [312, 0]
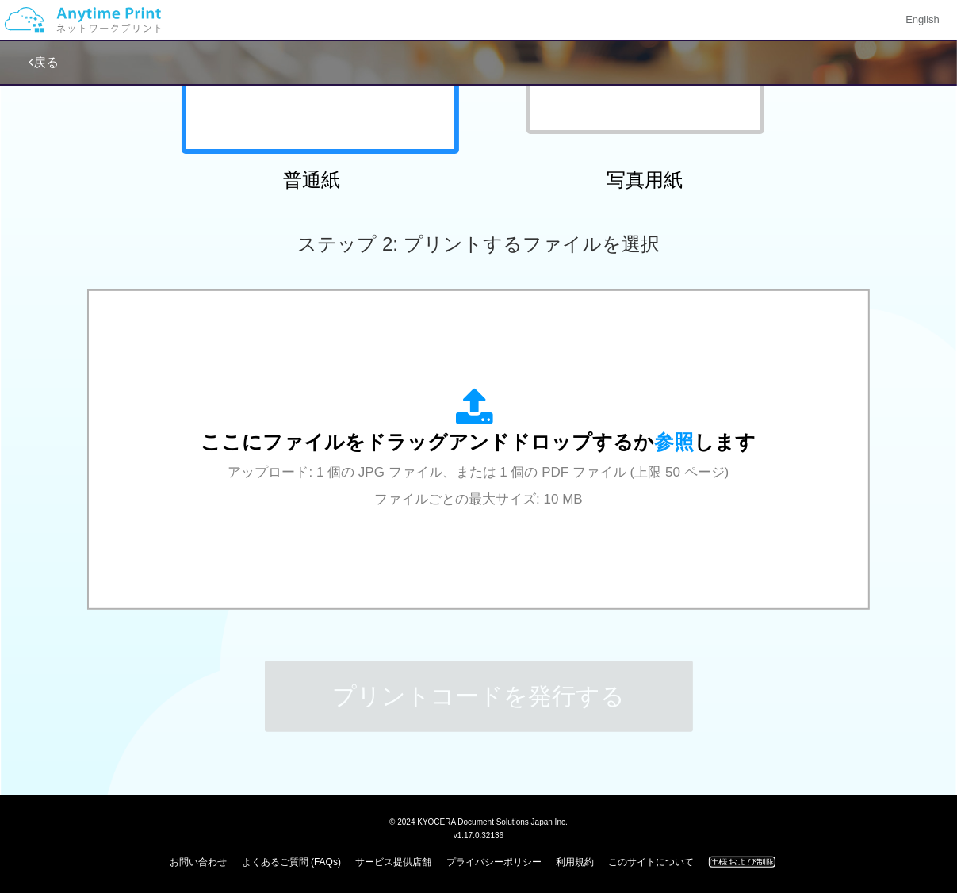
click at [745, 858] on link "仕様および制限" at bounding box center [742, 861] width 67 height 11
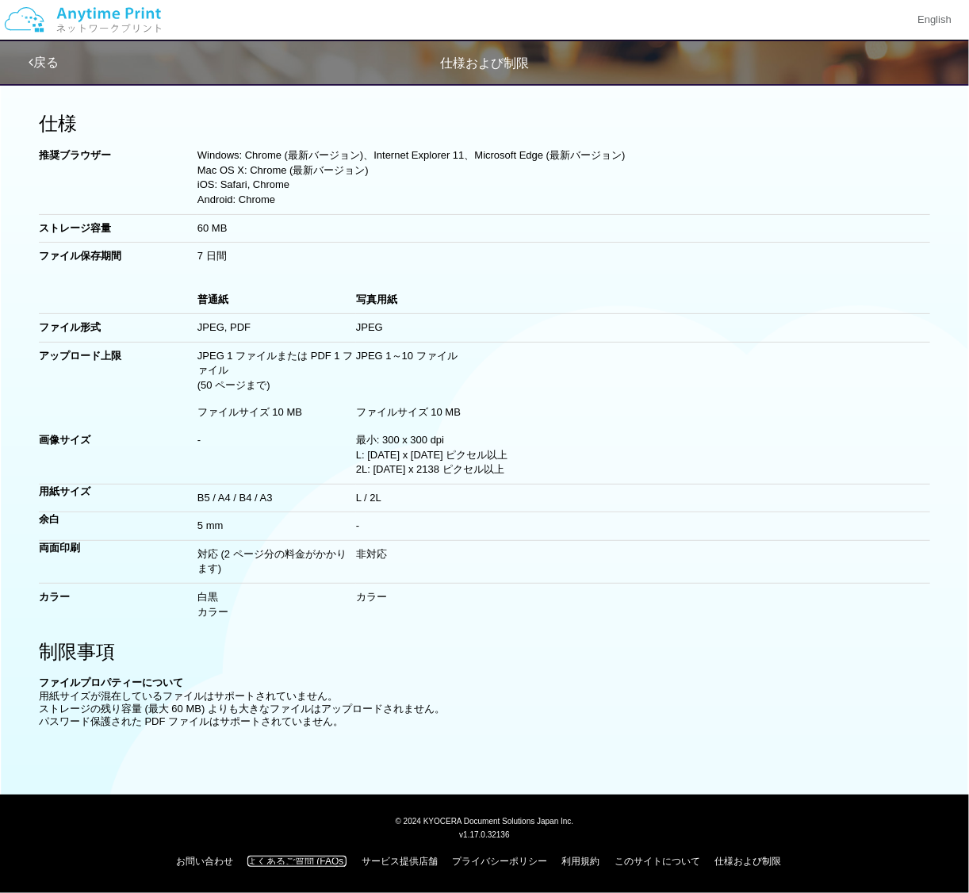
click at [311, 863] on link "よくあるご質問 (FAQs)" at bounding box center [296, 860] width 99 height 11
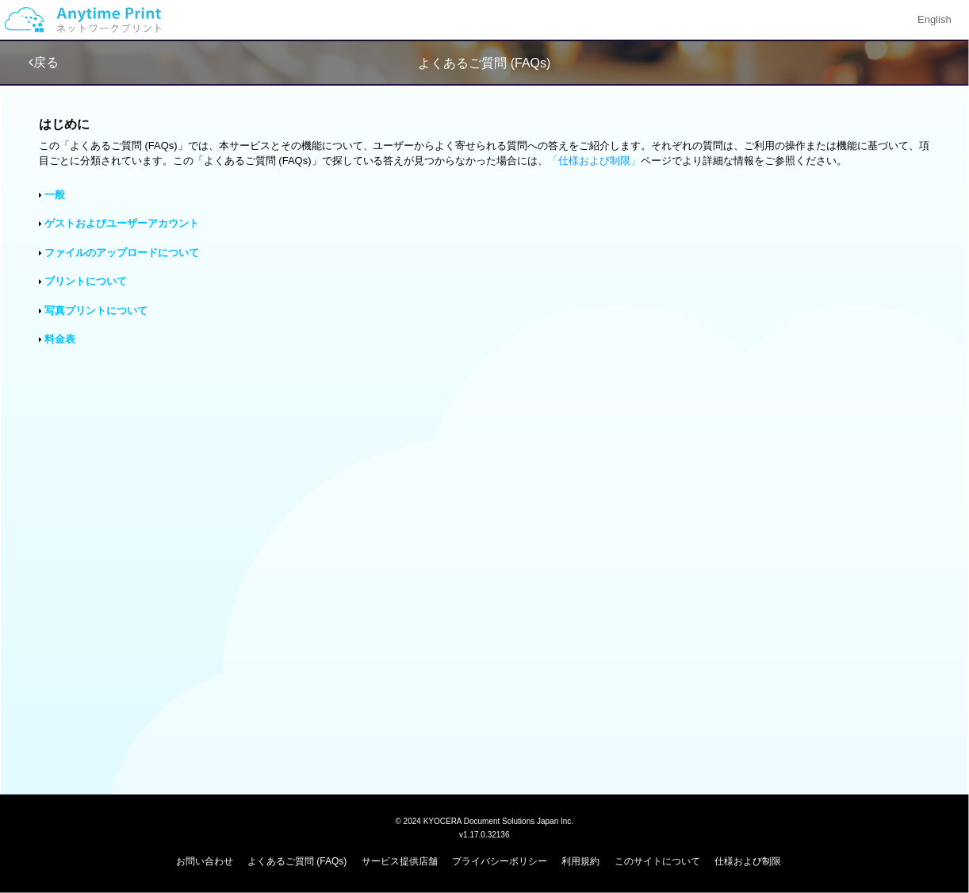
click at [81, 223] on link "ゲストおよびユーザーアカウント" at bounding box center [122, 223] width 155 height 12
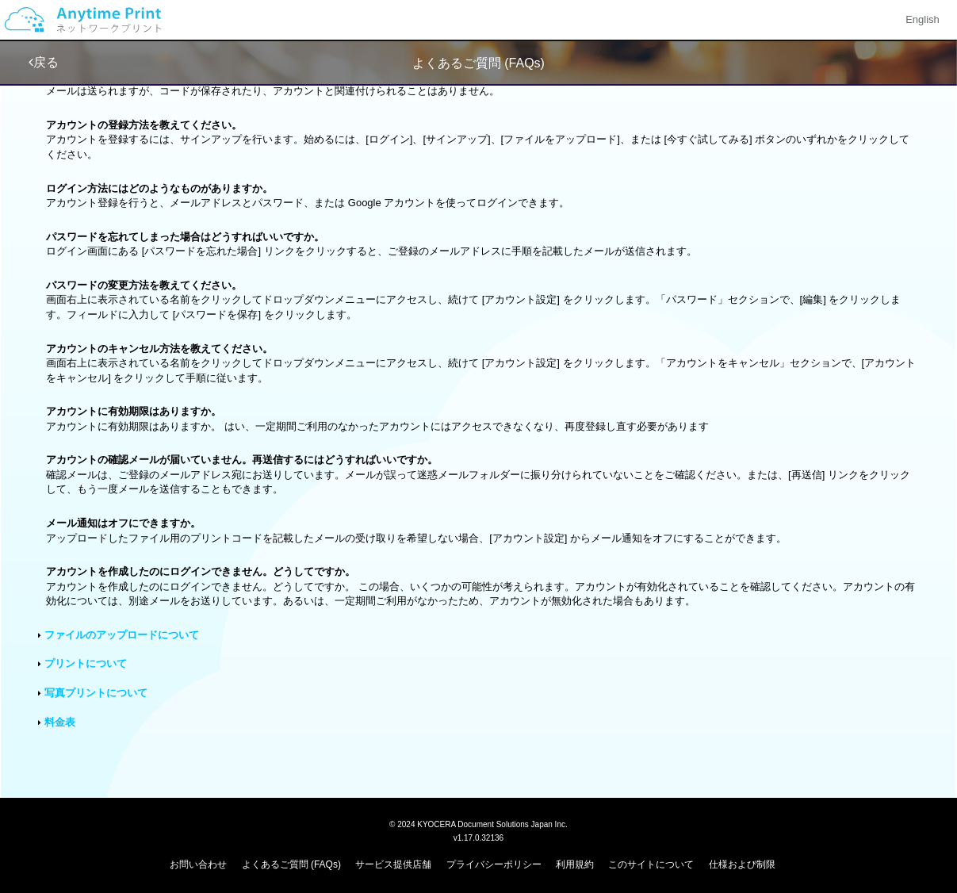
scroll to position [235, 0]
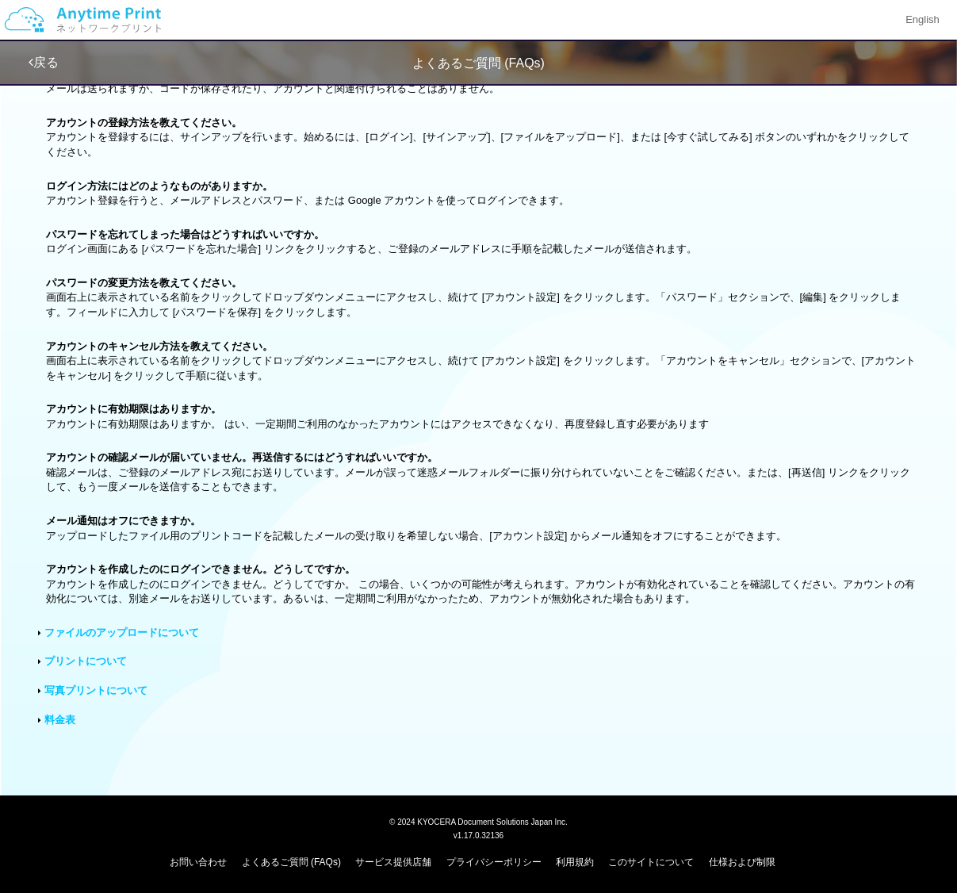
click at [155, 626] on link "ファイルのアップロードについて" at bounding box center [121, 632] width 155 height 12
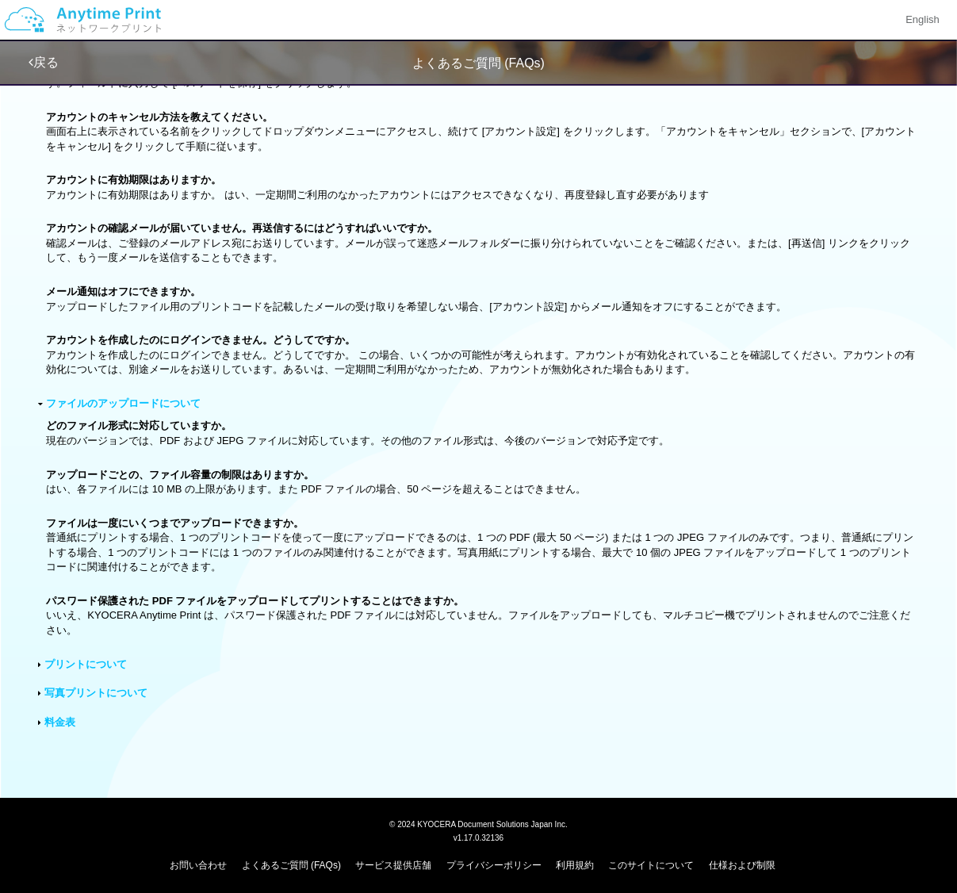
scroll to position [467, 0]
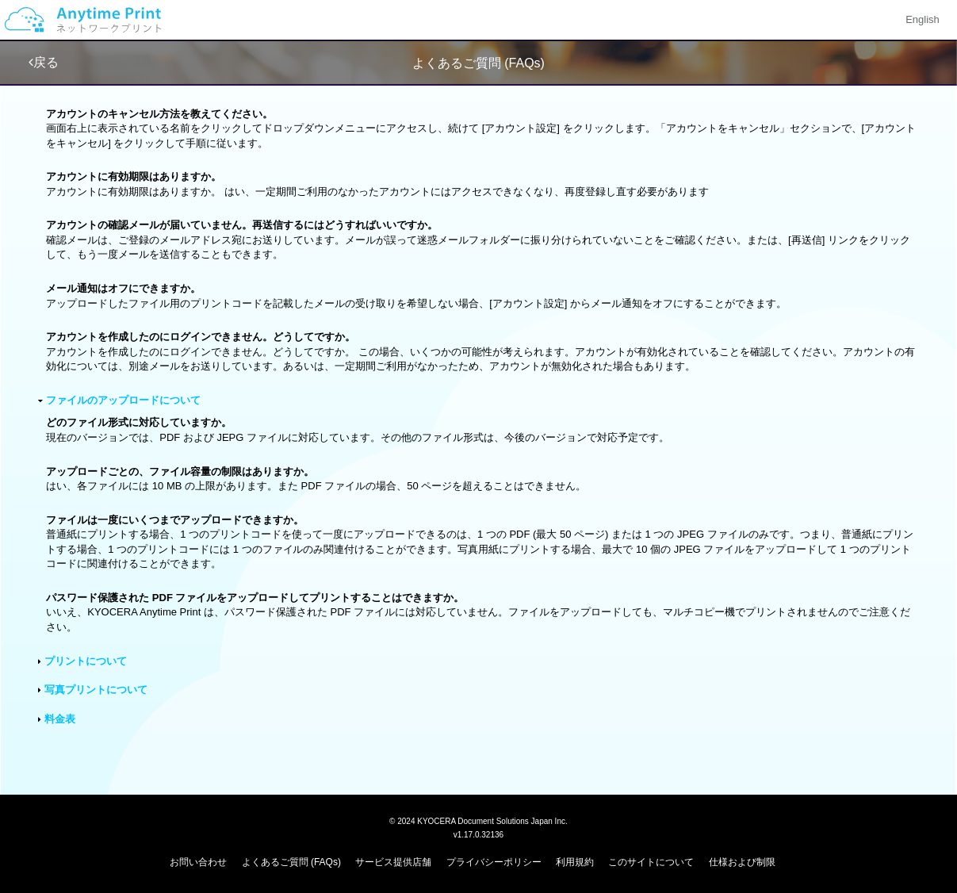
click at [97, 660] on link "プリントについて" at bounding box center [85, 661] width 82 height 12
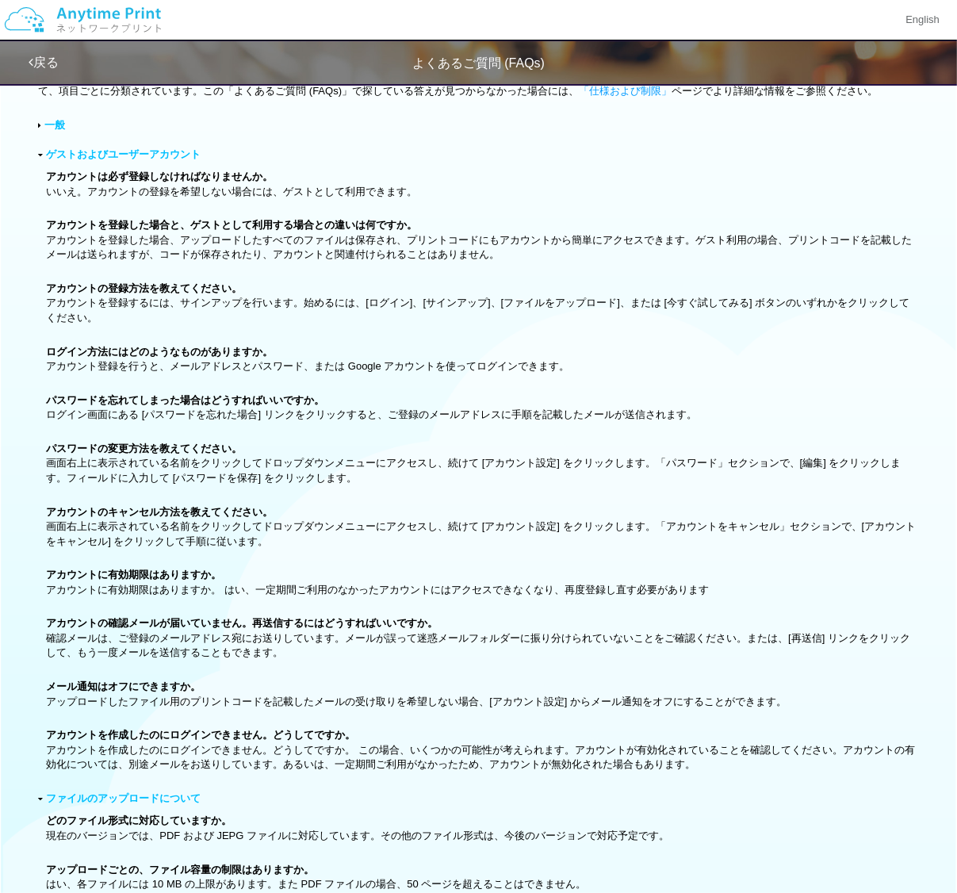
scroll to position [0, 0]
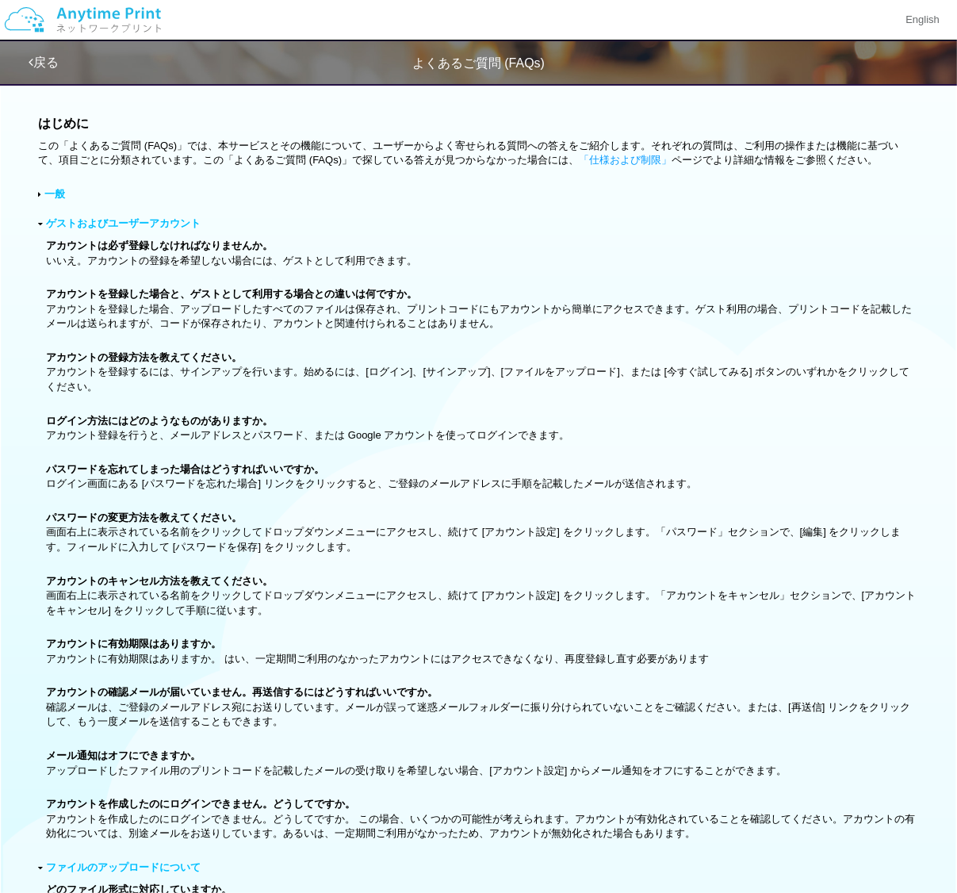
click at [51, 197] on link "一般" at bounding box center [54, 194] width 21 height 12
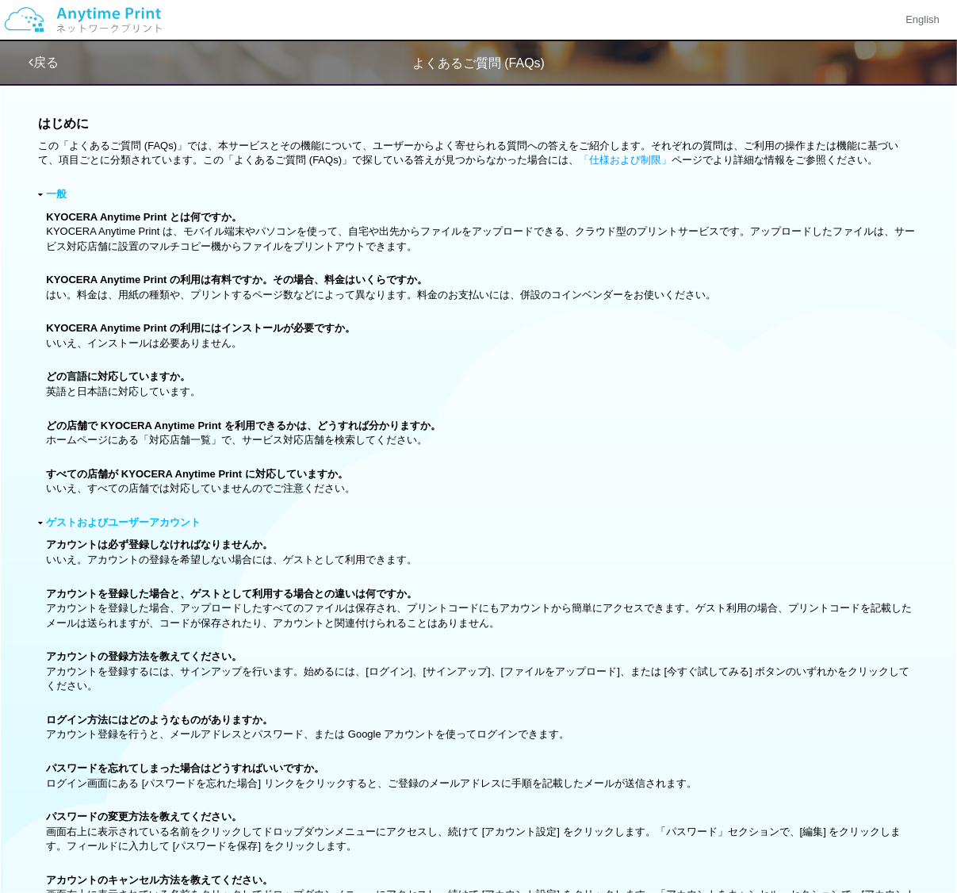
click at [44, 62] on link "戻る" at bounding box center [44, 61] width 30 height 13
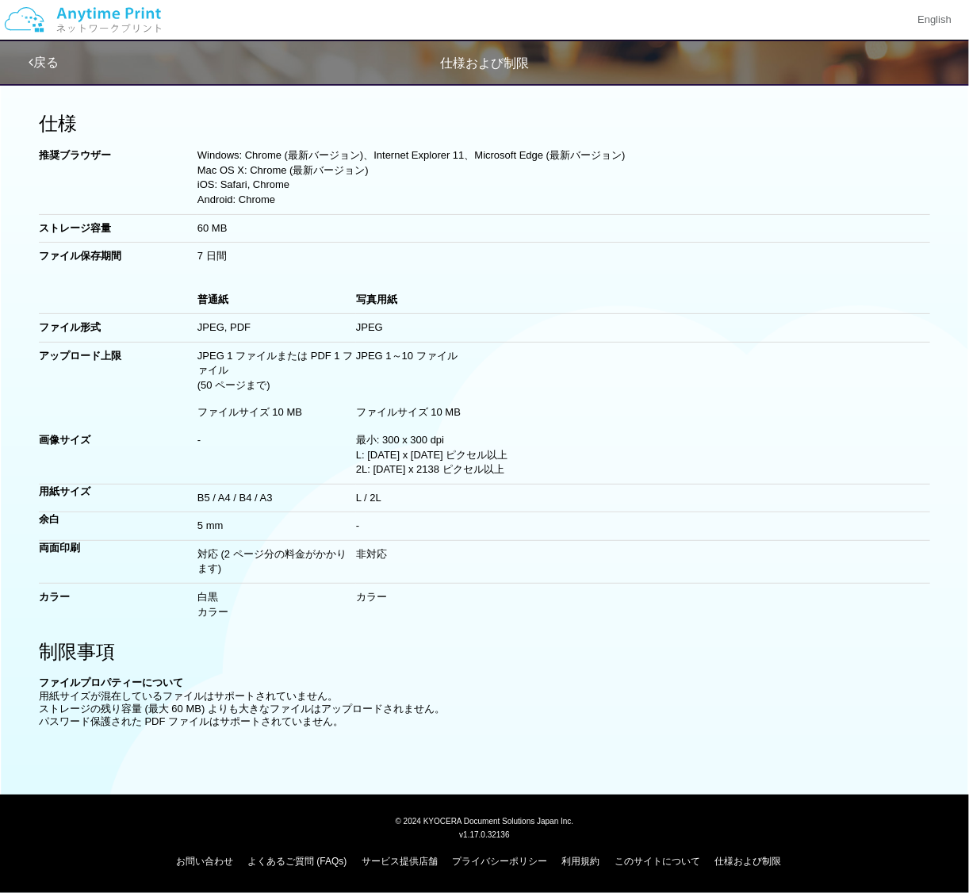
click at [50, 64] on link "戻る" at bounding box center [44, 61] width 30 height 13
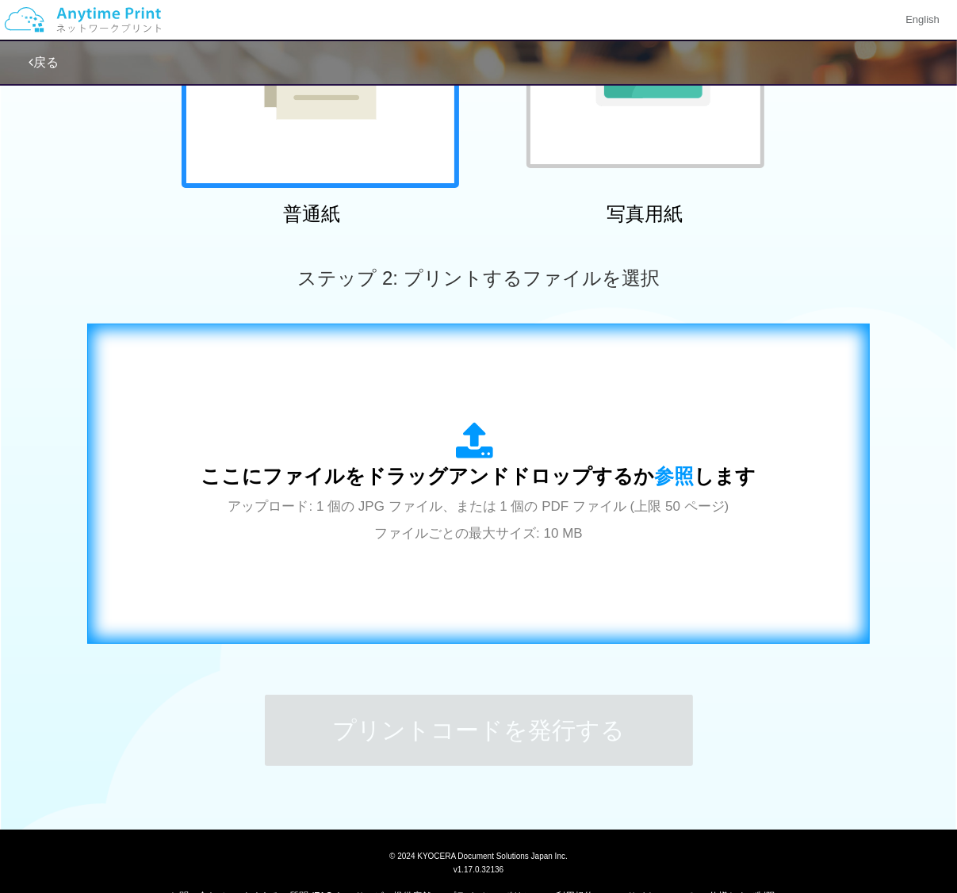
scroll to position [312, 0]
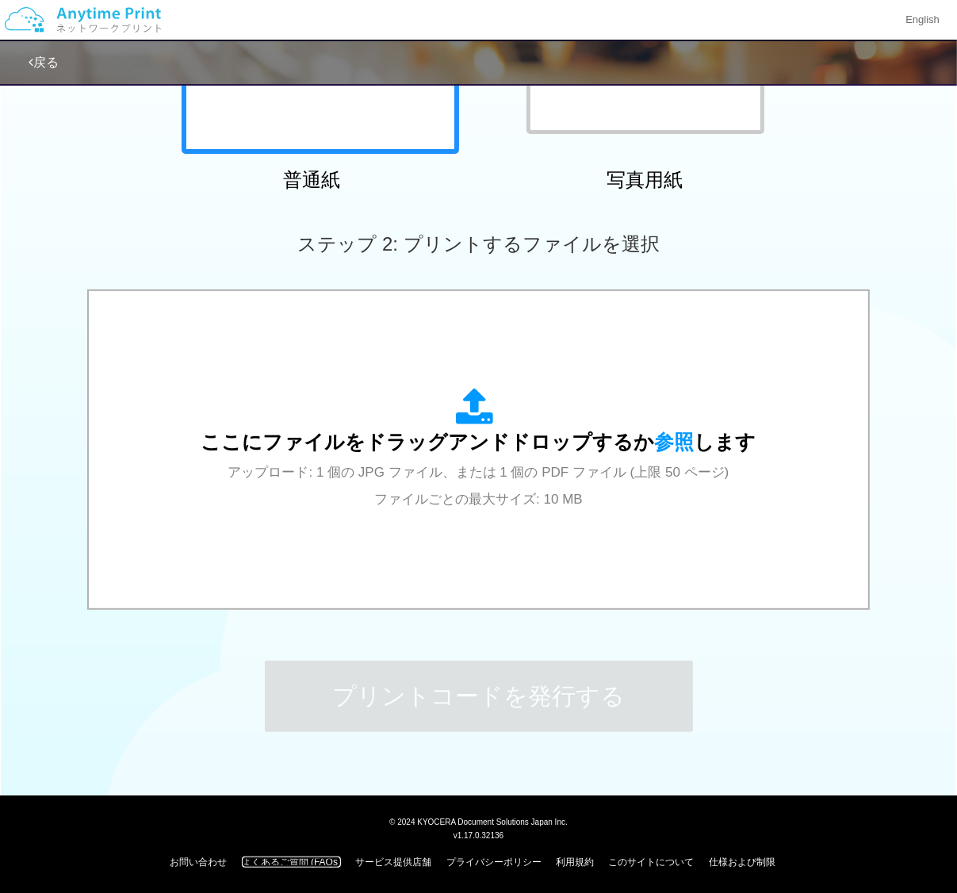
click at [311, 856] on link "よくあるご質問 (FAQs)" at bounding box center [291, 861] width 99 height 11
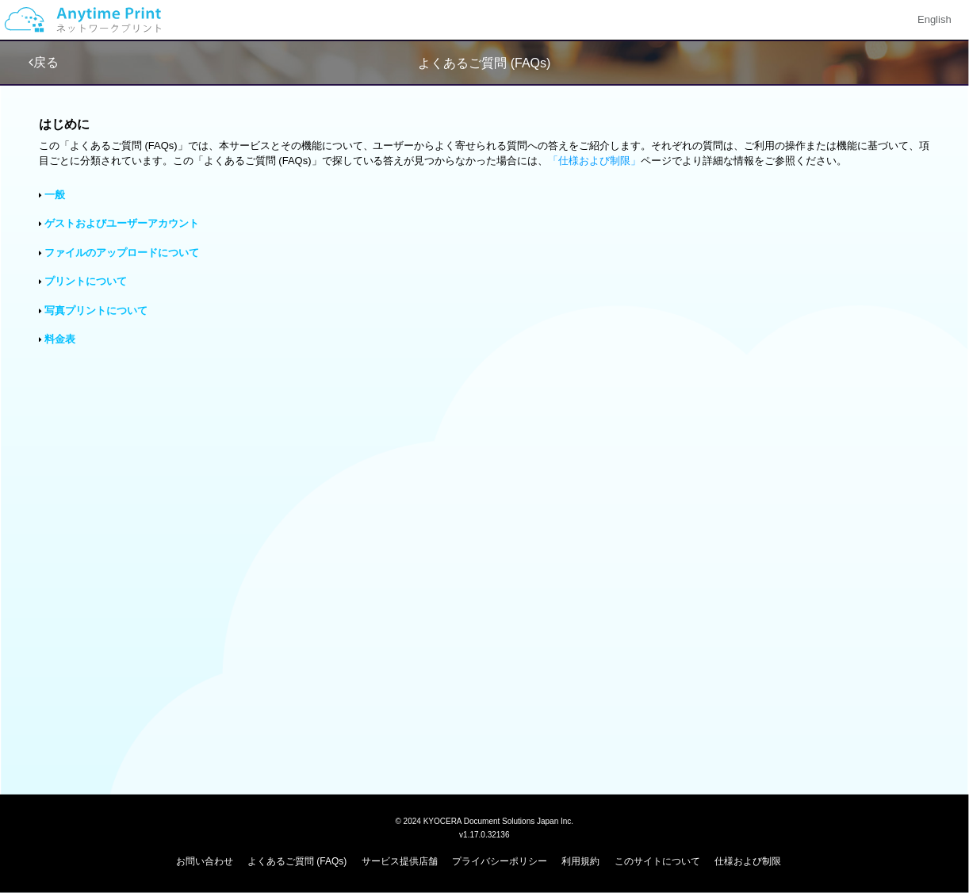
click at [52, 189] on link "一般" at bounding box center [55, 195] width 21 height 12
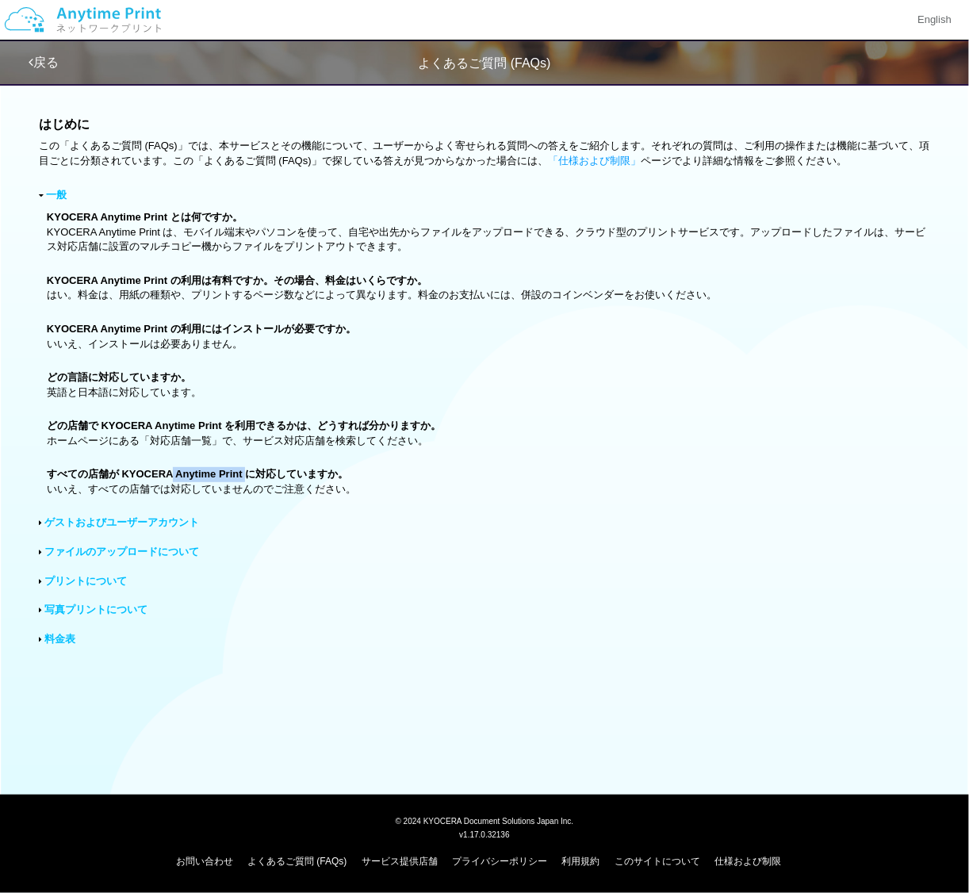
drag, startPoint x: 175, startPoint y: 478, endPoint x: 256, endPoint y: 477, distance: 80.9
click at [256, 477] on b "すべての店舗が KYOCERA Anytime Print に対応していますか。" at bounding box center [197, 474] width 301 height 12
drag, startPoint x: 256, startPoint y: 477, endPoint x: 235, endPoint y: 474, distance: 21.6
click at [136, 513] on div "はじめに この「よくあるご質問 (FAQs)」では、本サービスとその機能について、ユーザーからよく寄せられる質問への答えをご紹介します。それぞれの質問は、ご利…" at bounding box center [484, 387] width 969 height 625
click at [132, 519] on link "ゲストおよびユーザーアカウント" at bounding box center [122, 522] width 155 height 12
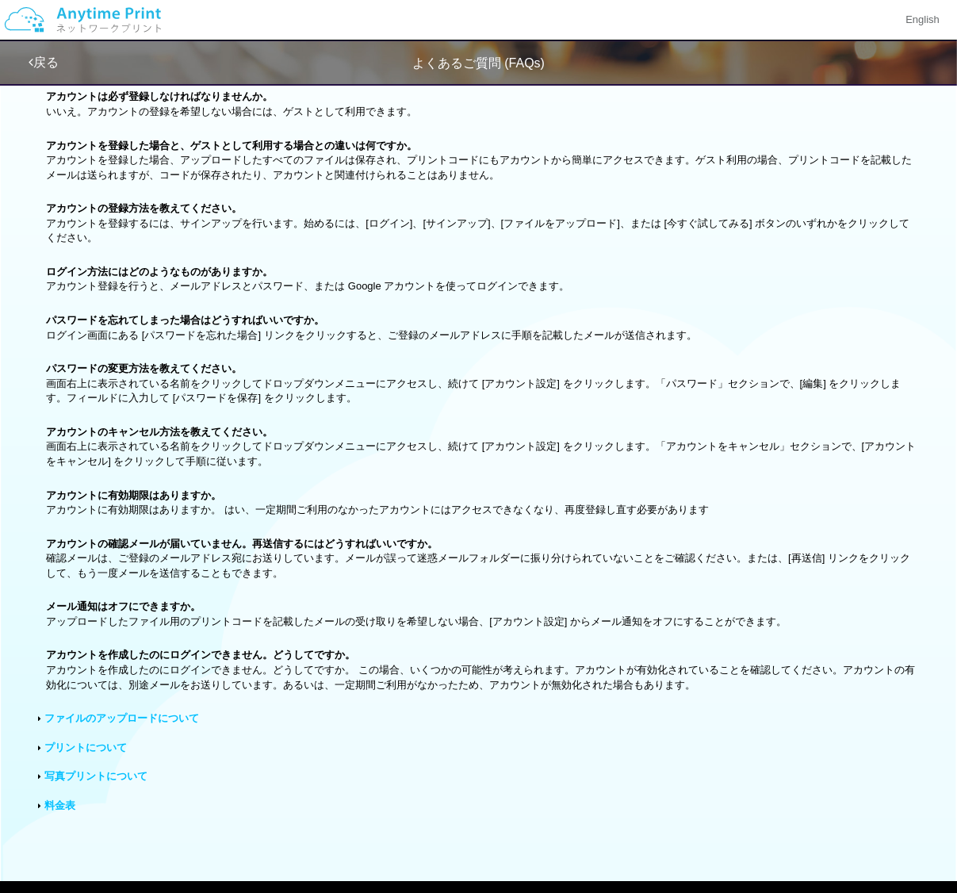
scroll to position [476, 0]
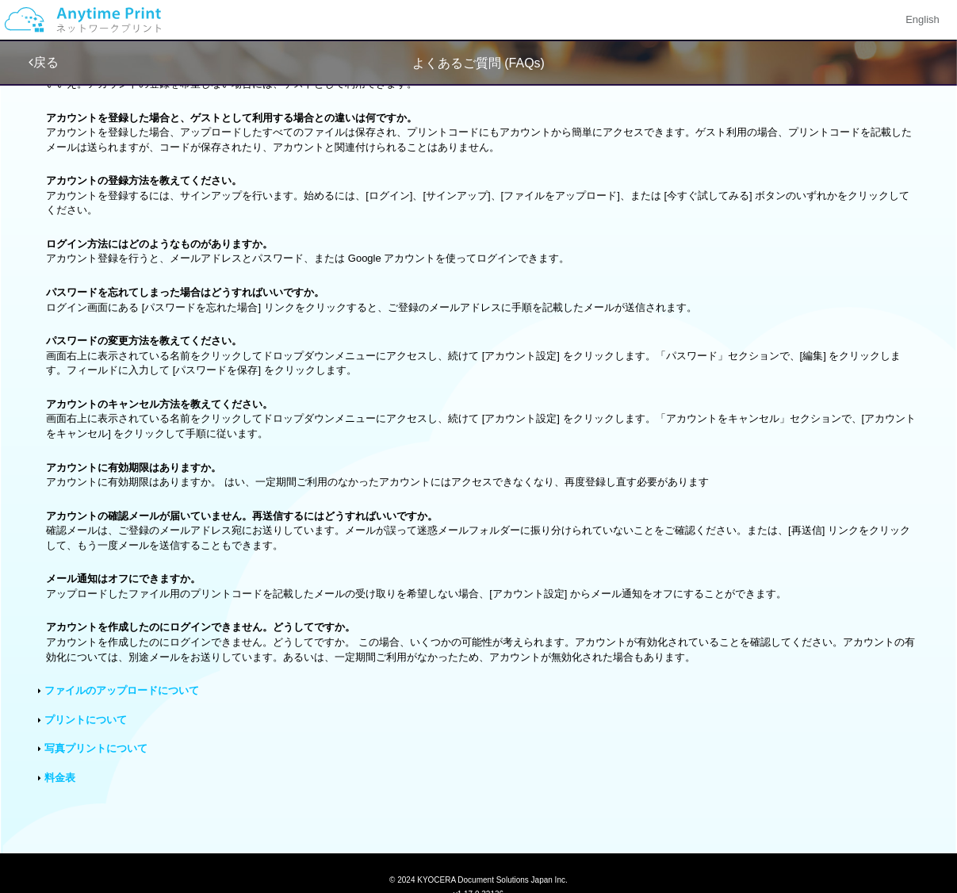
click at [110, 699] on div "はじめに この「よくあるご質問 (FAQs)」では、本サービスとその機能について、ユーザーからよく寄せられる質問への答えをご紹介します。それぞれの質問は、ご利…" at bounding box center [478, 218] width 957 height 1239
click at [114, 693] on link "ファイルのアップロードについて" at bounding box center [121, 690] width 155 height 12
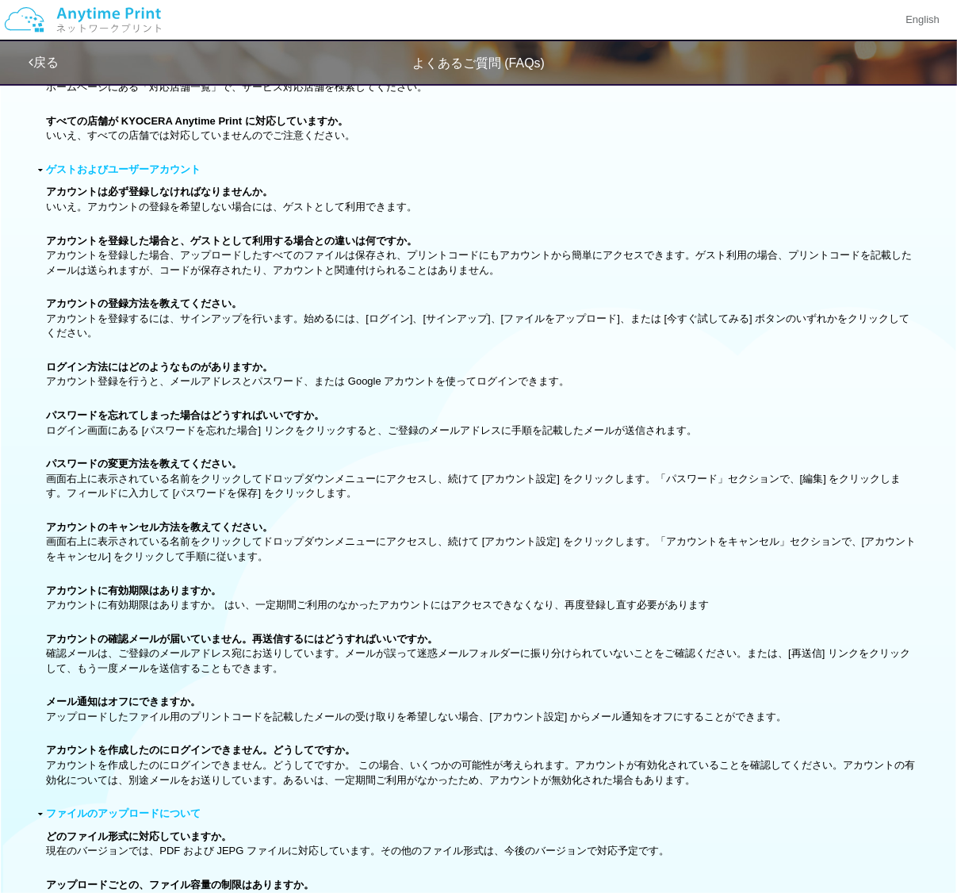
scroll to position [0, 0]
